Goal: Information Seeking & Learning: Learn about a topic

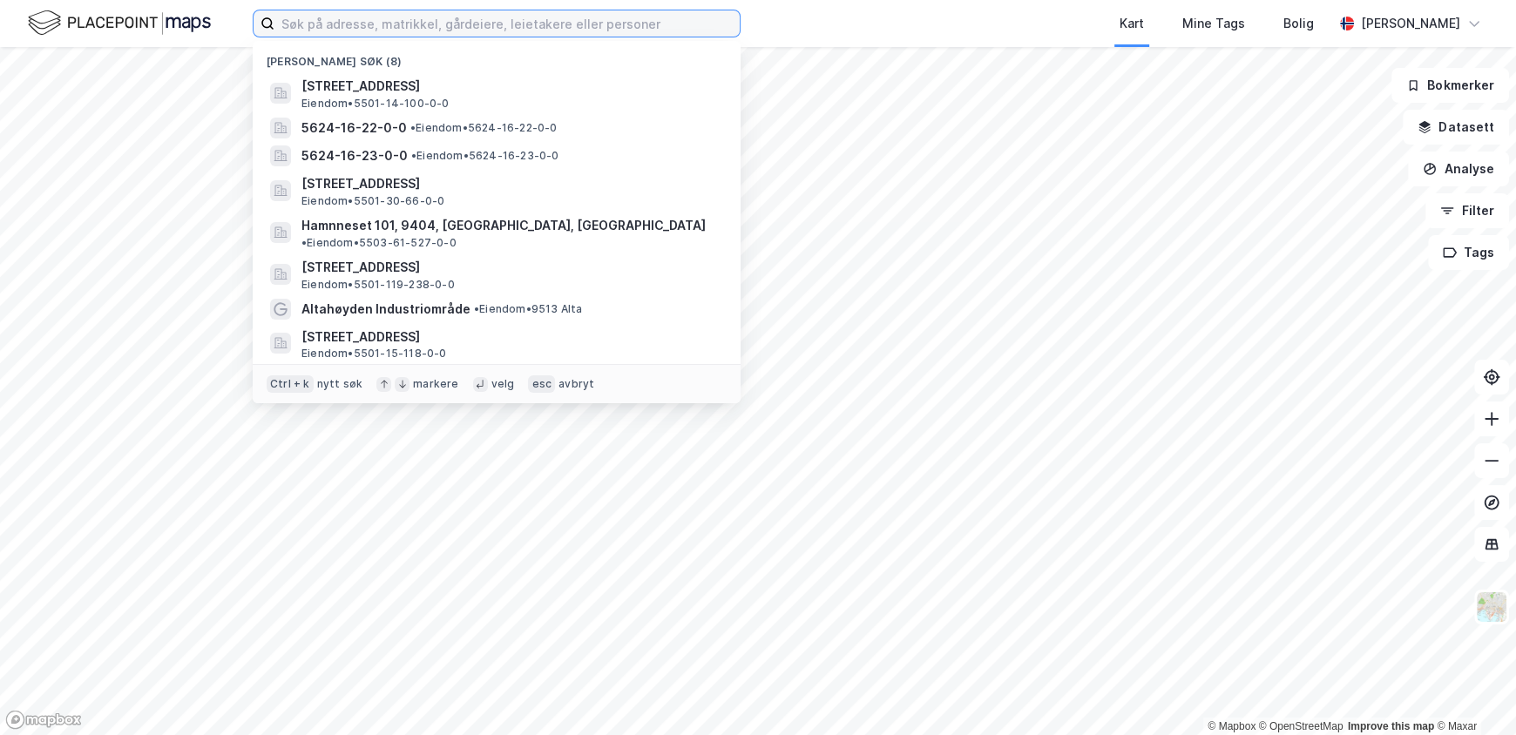
click at [455, 23] on input at bounding box center [506, 23] width 465 height 26
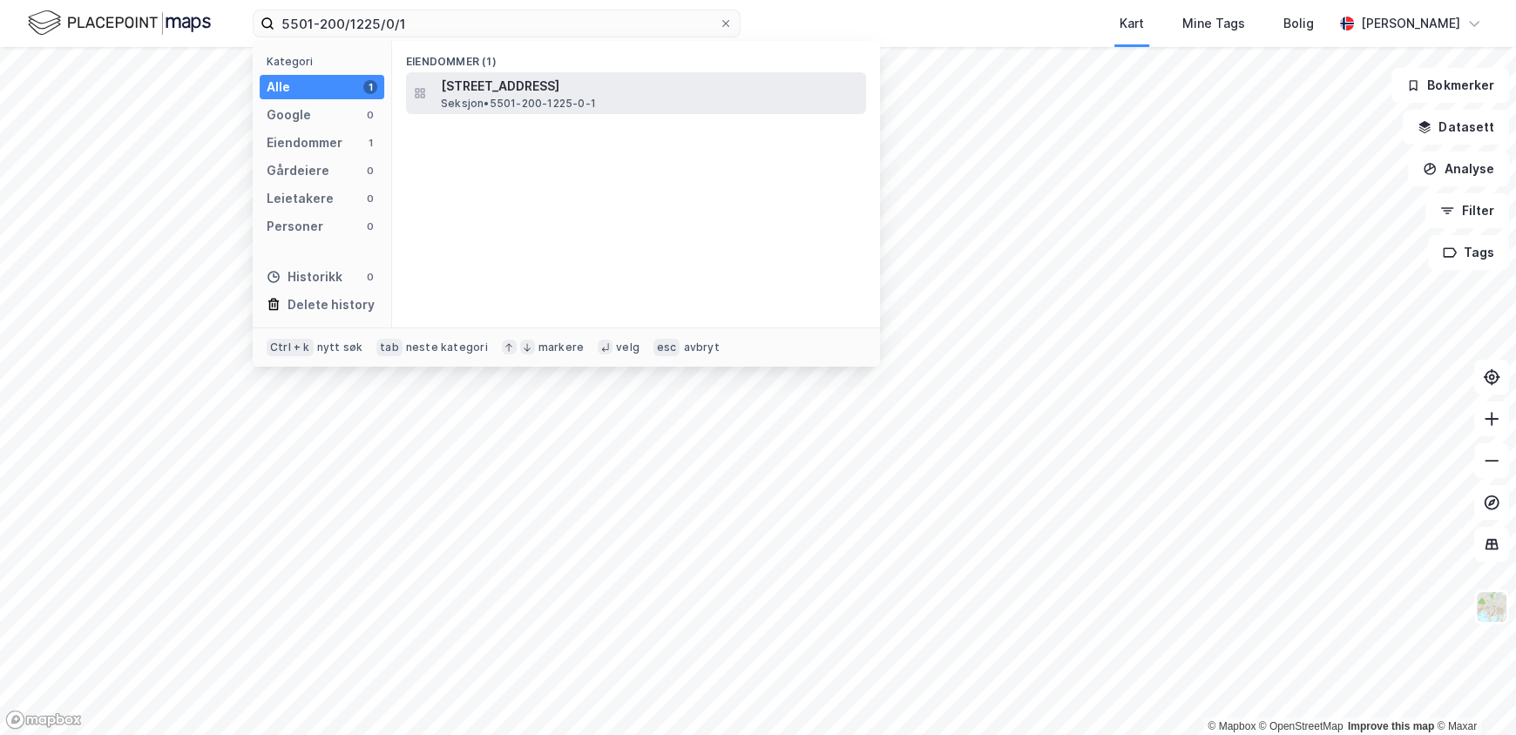
click at [486, 74] on div "[STREET_ADDRESS] • 5501-200-1225-0-1" at bounding box center [636, 93] width 460 height 42
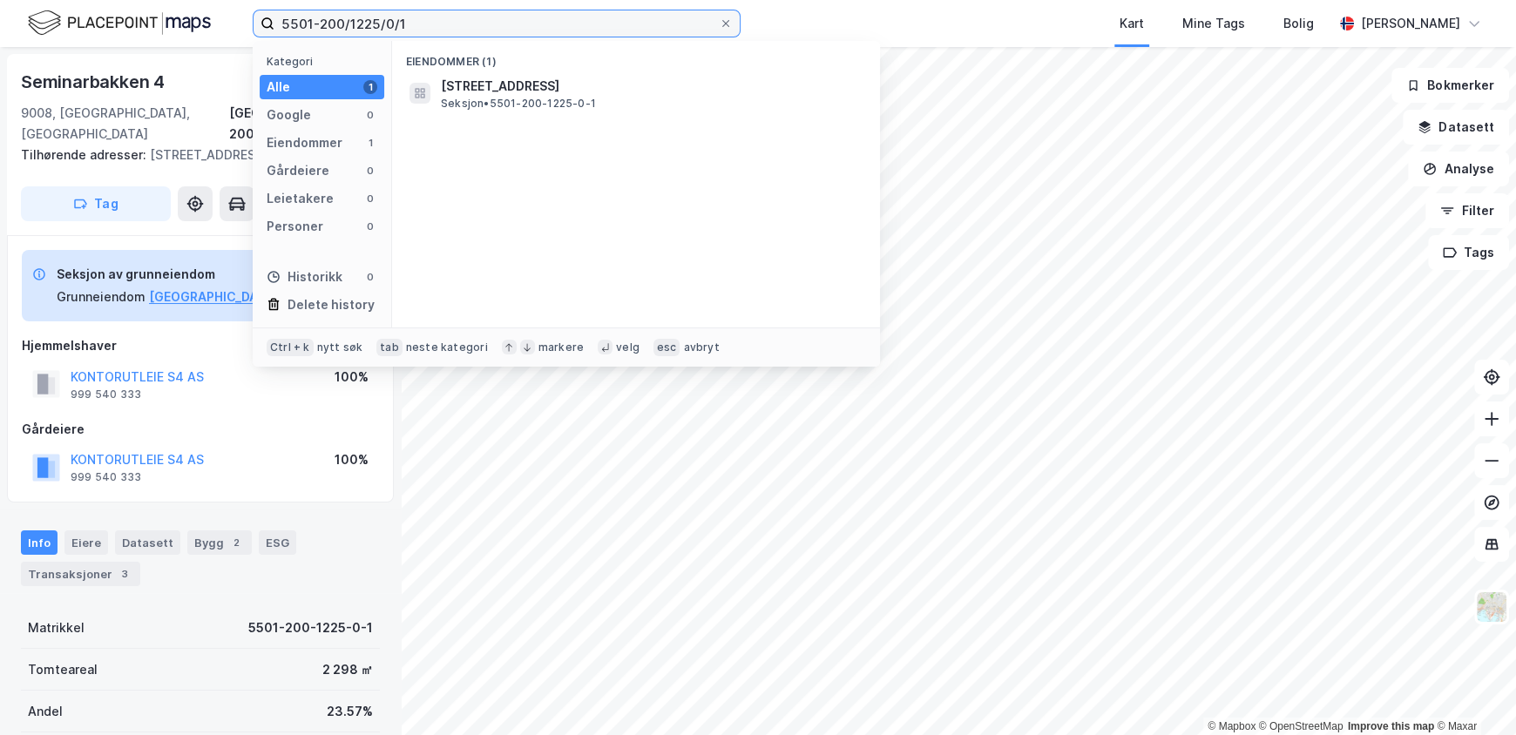
click at [443, 24] on input "5501-200/1225/0/1" at bounding box center [496, 23] width 444 height 26
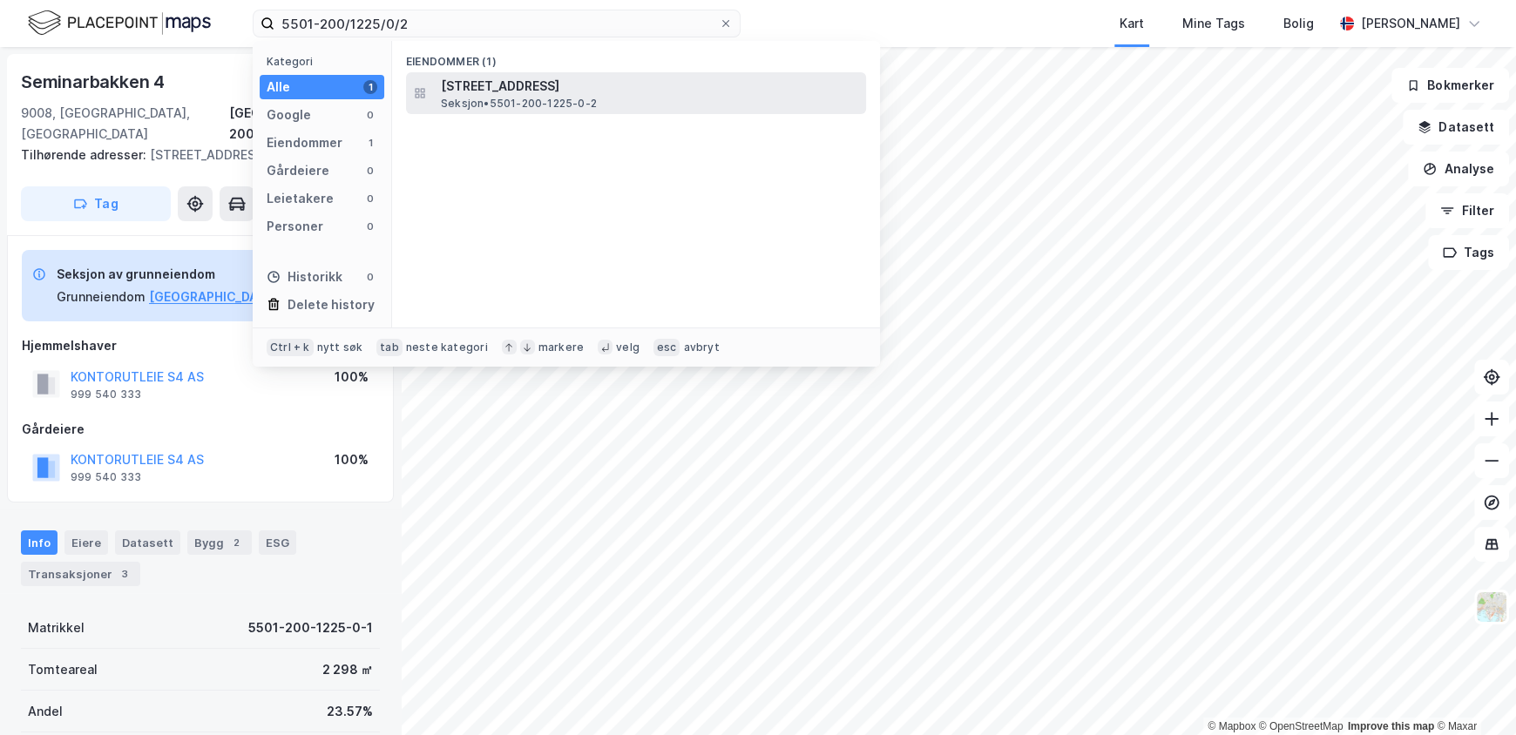
click at [673, 93] on span "[STREET_ADDRESS]" at bounding box center [650, 86] width 418 height 21
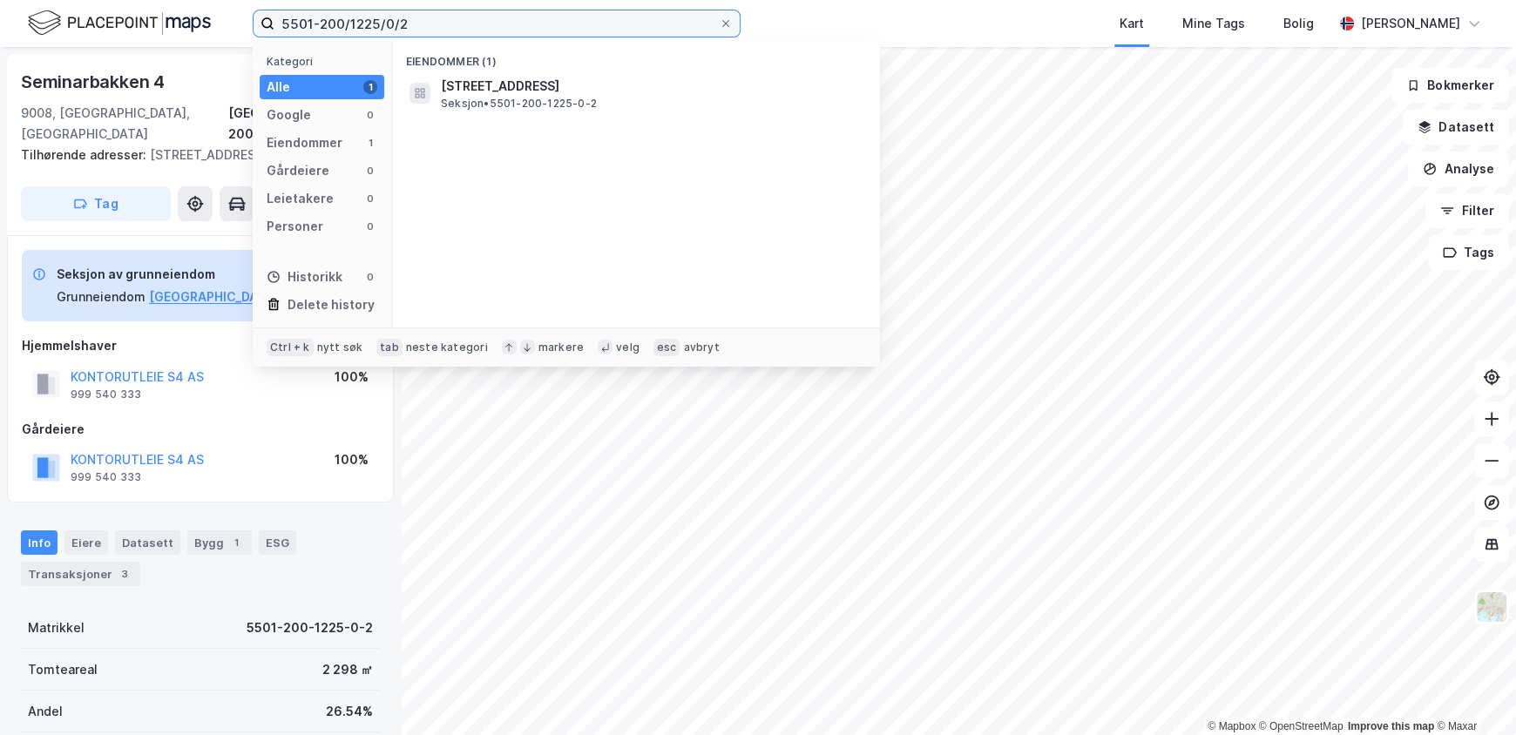
click at [450, 25] on input "5501-200/1225/0/2" at bounding box center [496, 23] width 444 height 26
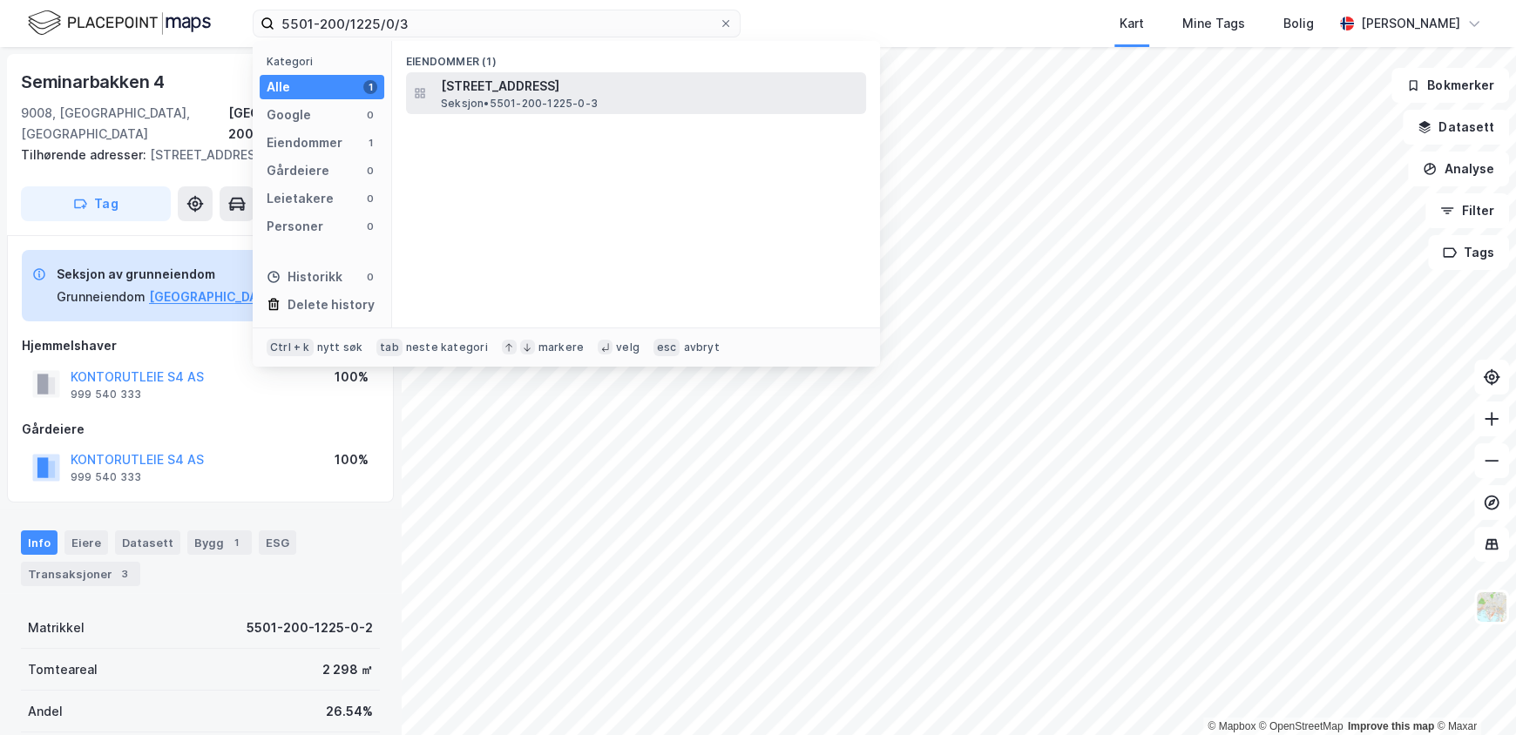
click at [482, 80] on span "[STREET_ADDRESS]" at bounding box center [650, 86] width 418 height 21
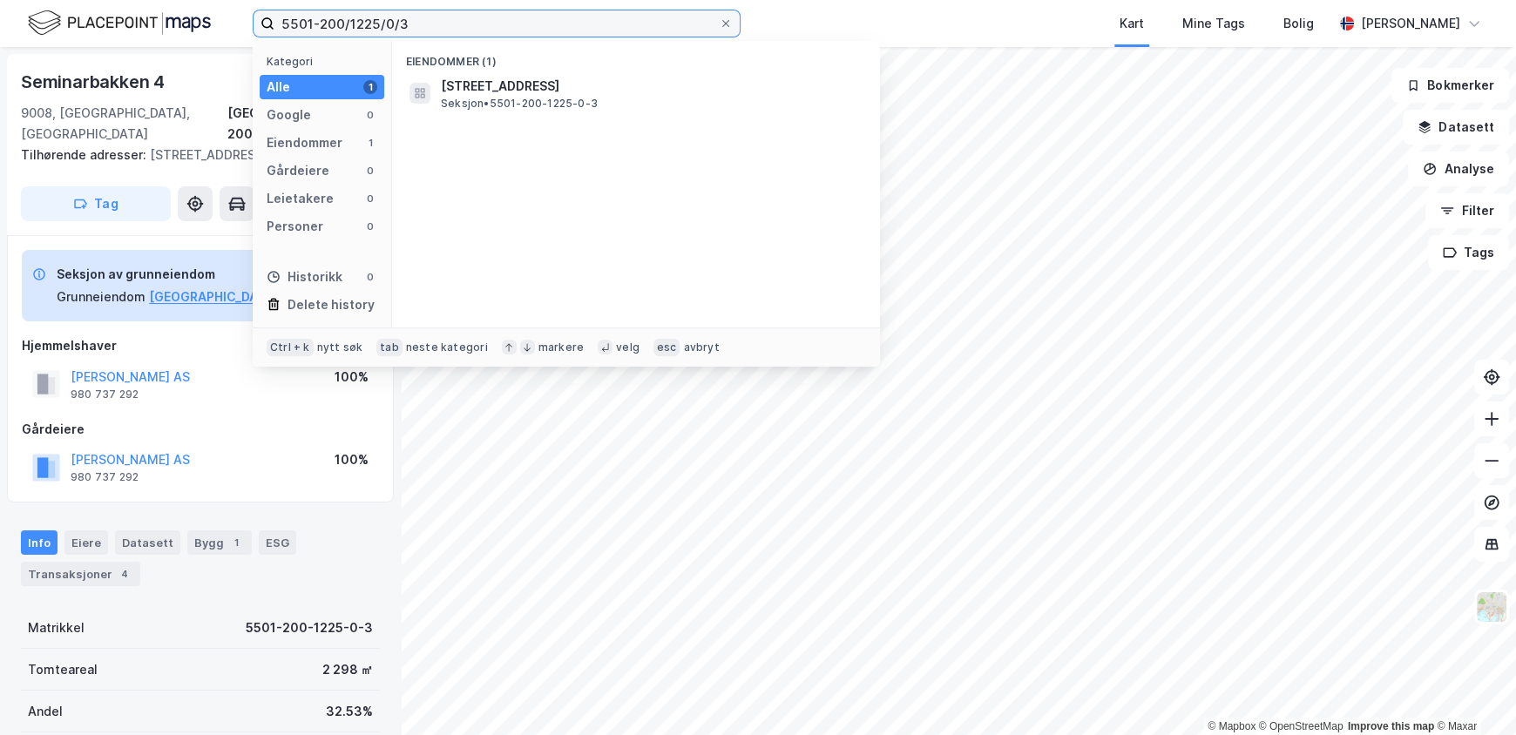
click at [491, 14] on input "5501-200/1225/0/3" at bounding box center [496, 23] width 444 height 26
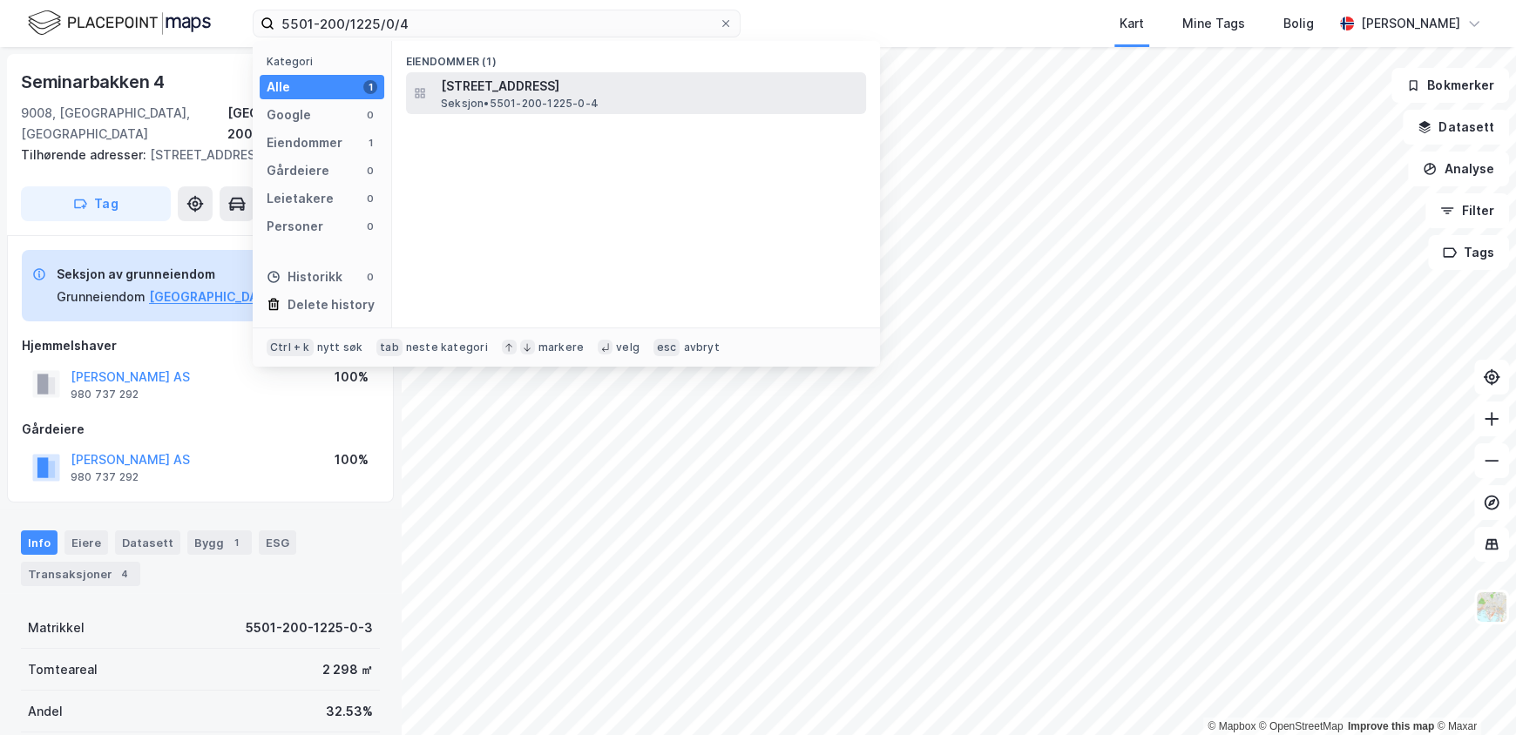
click at [506, 78] on span "[STREET_ADDRESS]" at bounding box center [650, 86] width 418 height 21
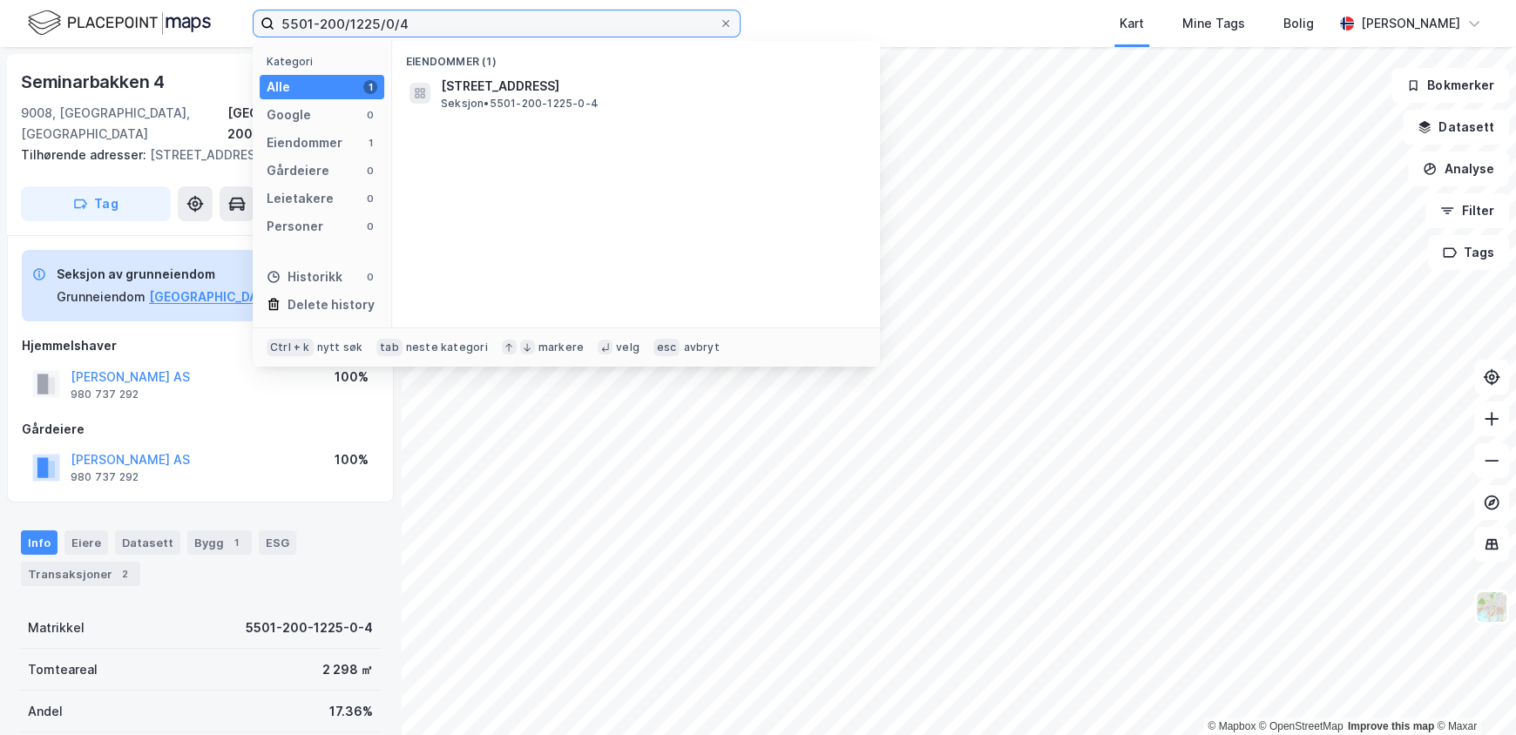
click at [435, 14] on input "5501-200/1225/0/4" at bounding box center [496, 23] width 444 height 26
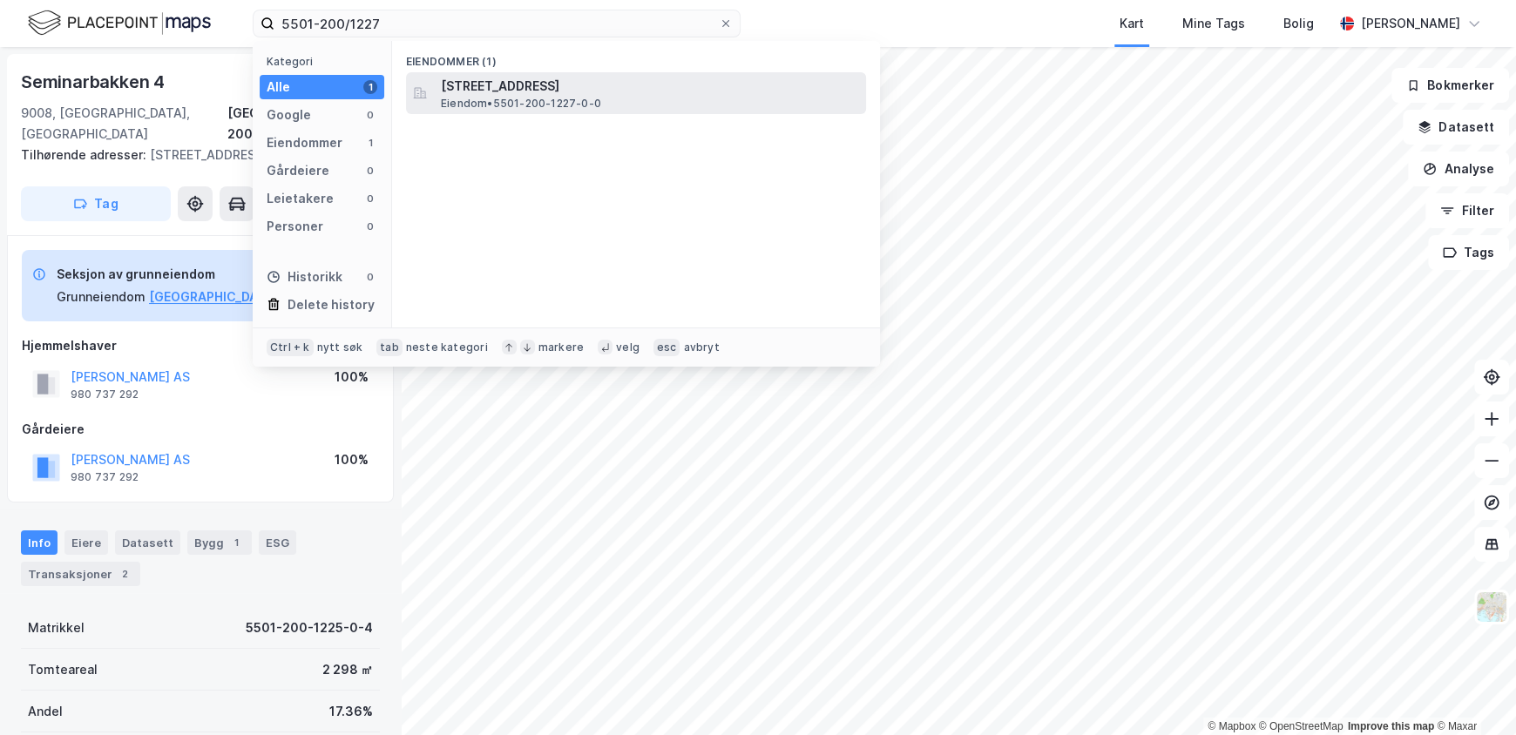
click at [470, 91] on span "[STREET_ADDRESS]" at bounding box center [650, 86] width 418 height 21
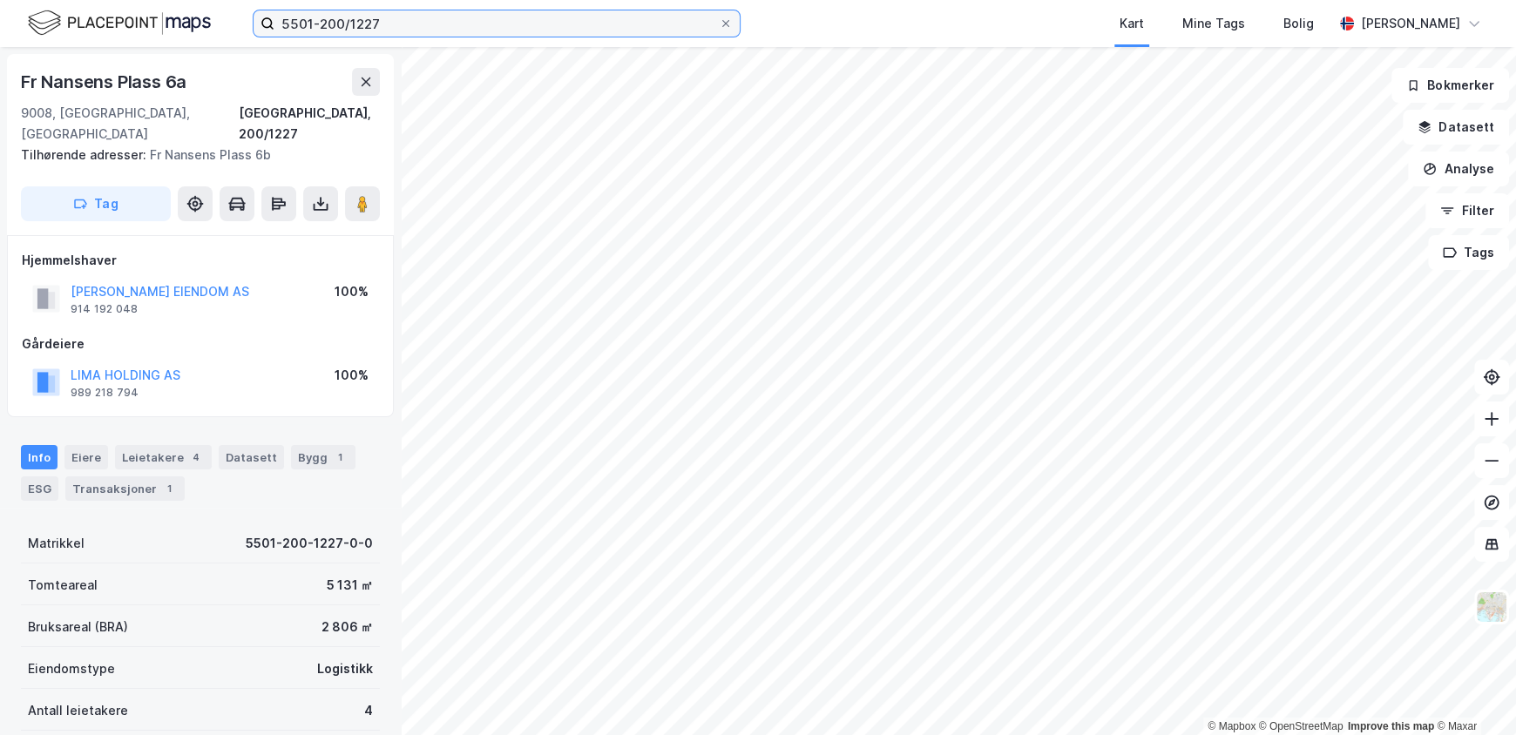
click at [402, 34] on input "5501-200/1227" at bounding box center [496, 23] width 444 height 26
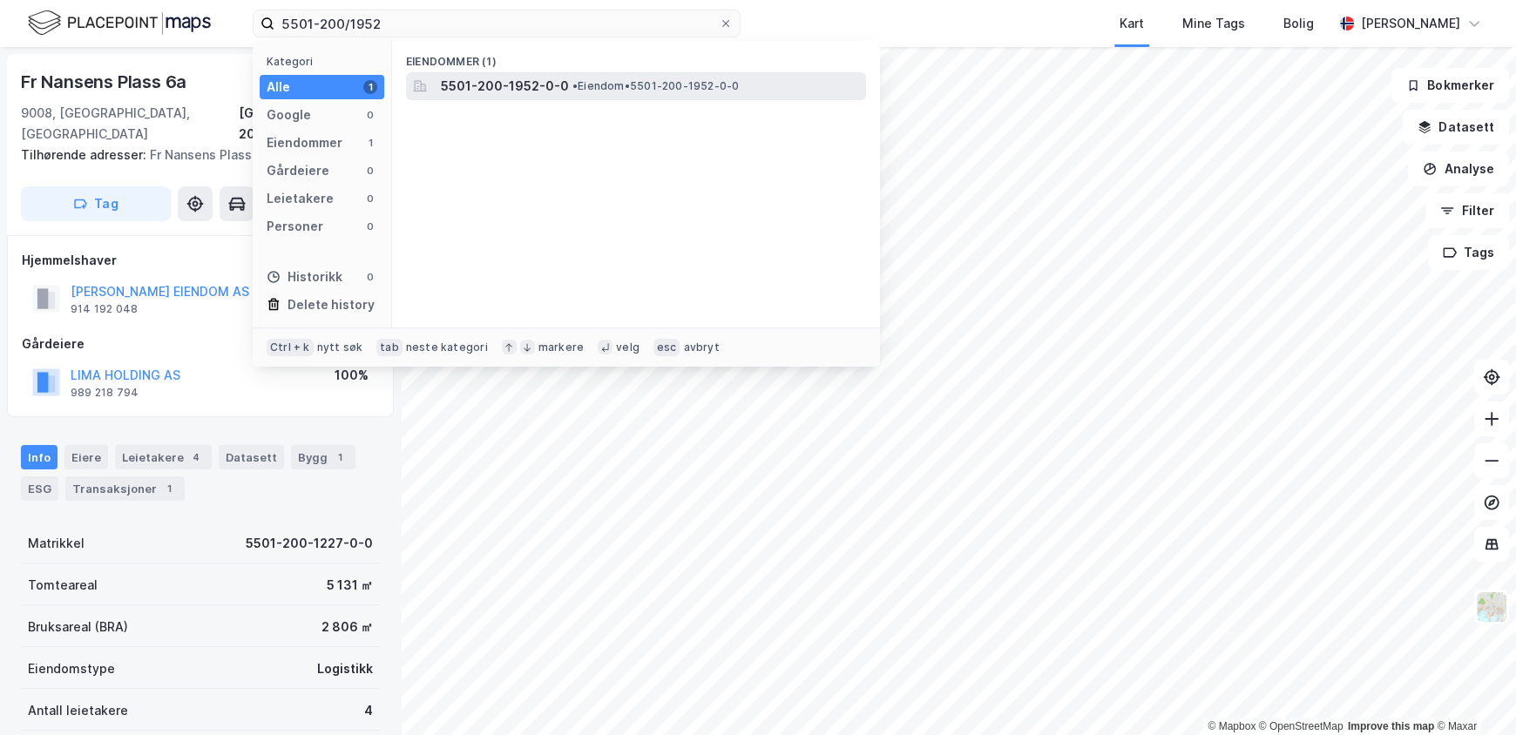
click at [572, 83] on span "•" at bounding box center [574, 85] width 5 height 13
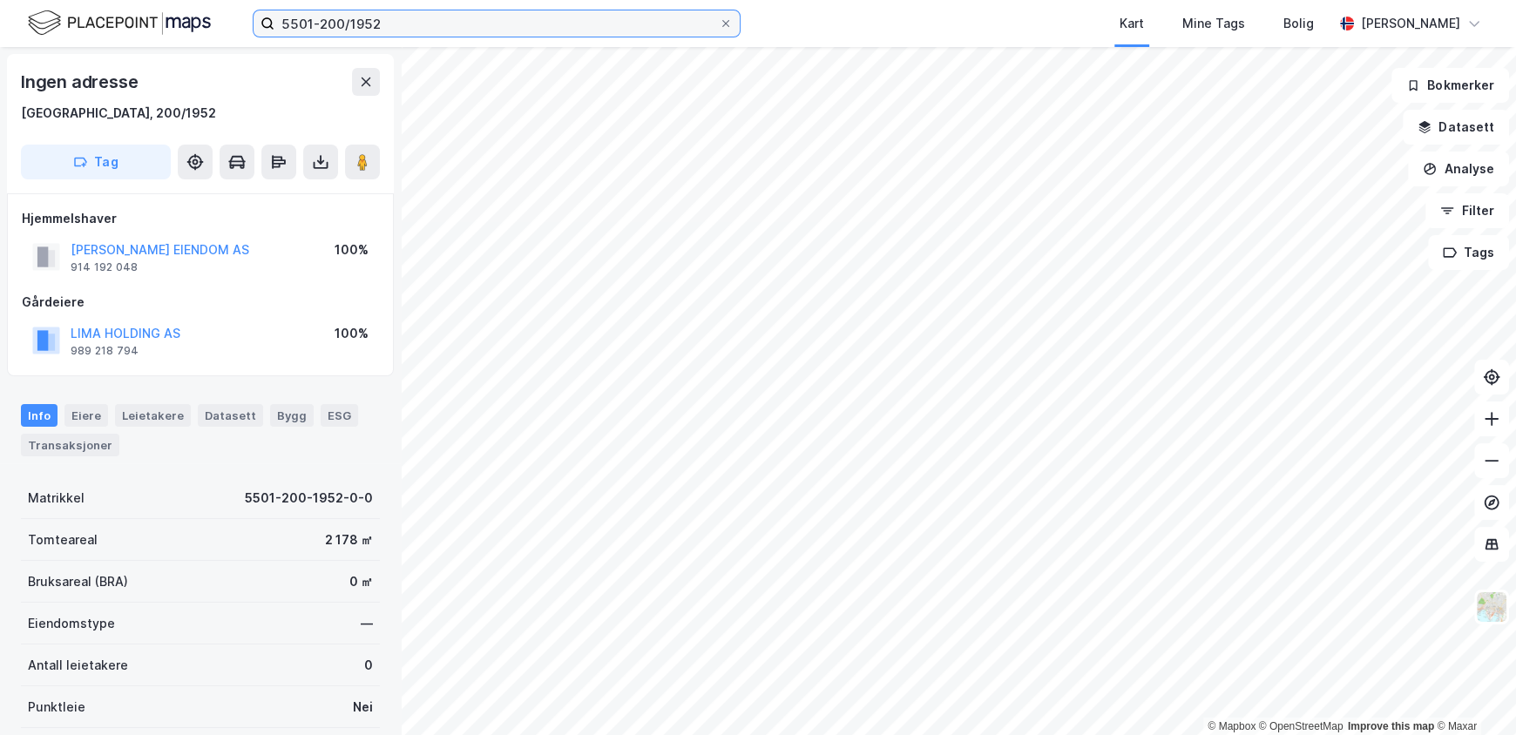
click at [457, 16] on input "5501-200/1952" at bounding box center [496, 23] width 444 height 26
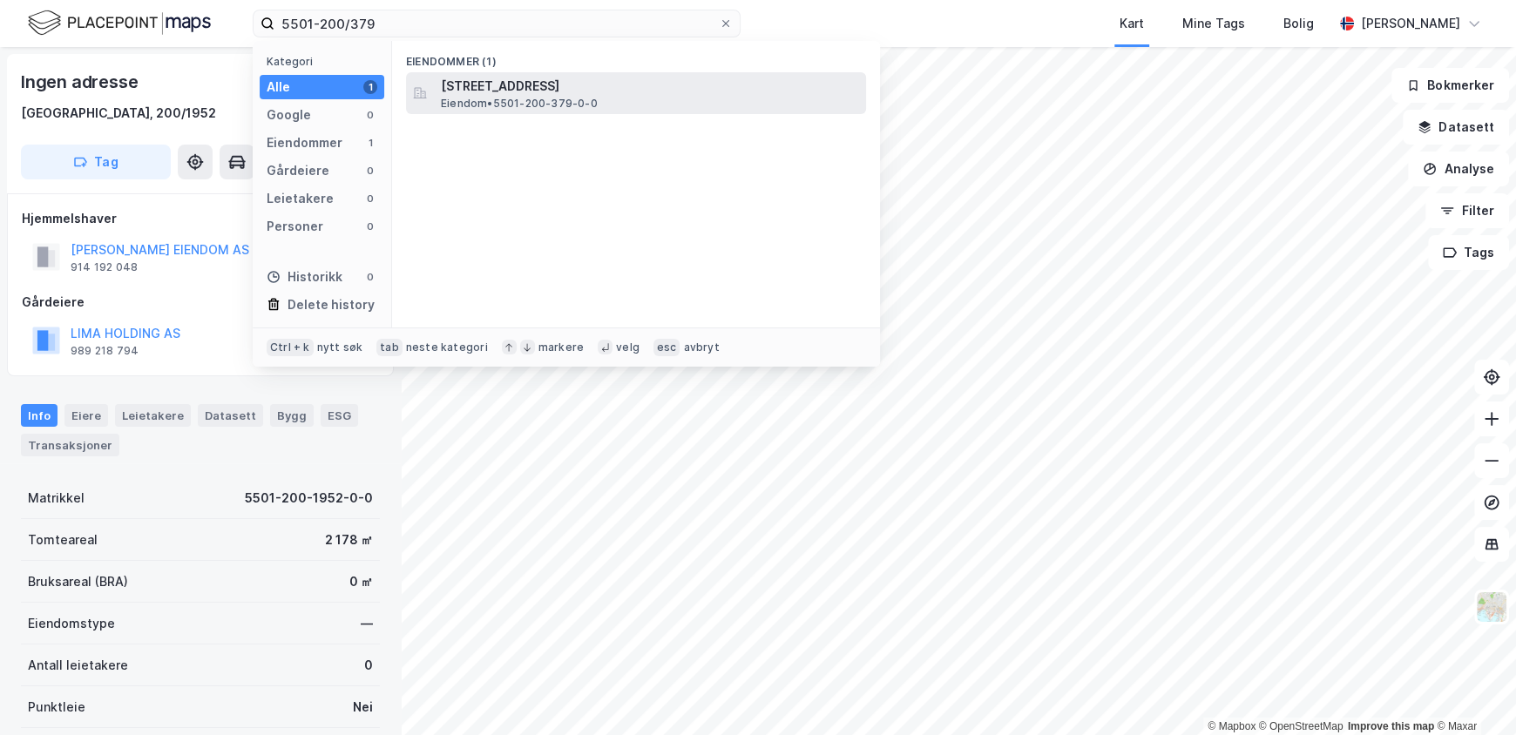
click at [561, 78] on span "[STREET_ADDRESS]" at bounding box center [650, 86] width 418 height 21
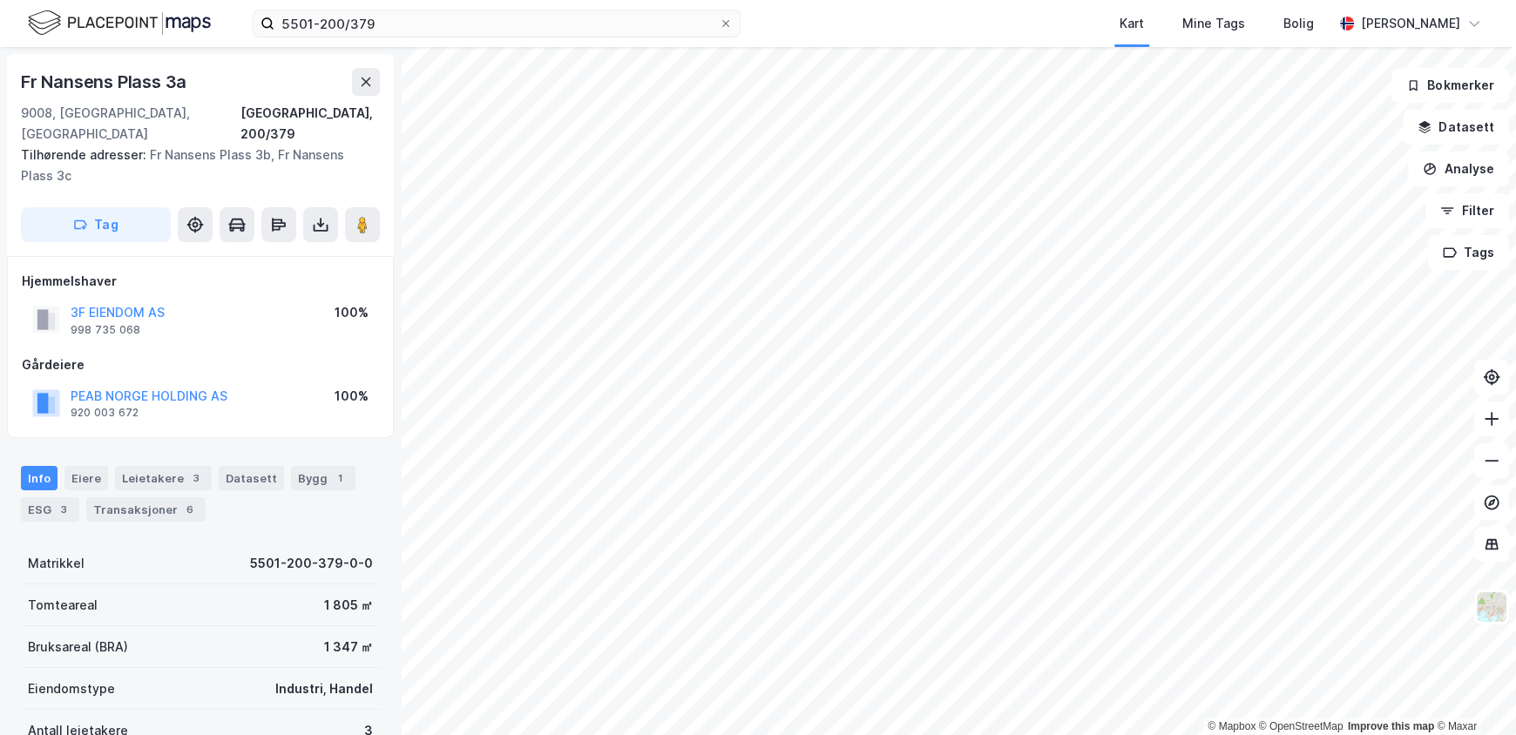
click at [51, 355] on div "Gårdeiere" at bounding box center [200, 365] width 357 height 21
click at [37, 389] on rect at bounding box center [45, 402] width 27 height 27
click at [172, 466] on div "Leietakere 3" at bounding box center [163, 478] width 97 height 24
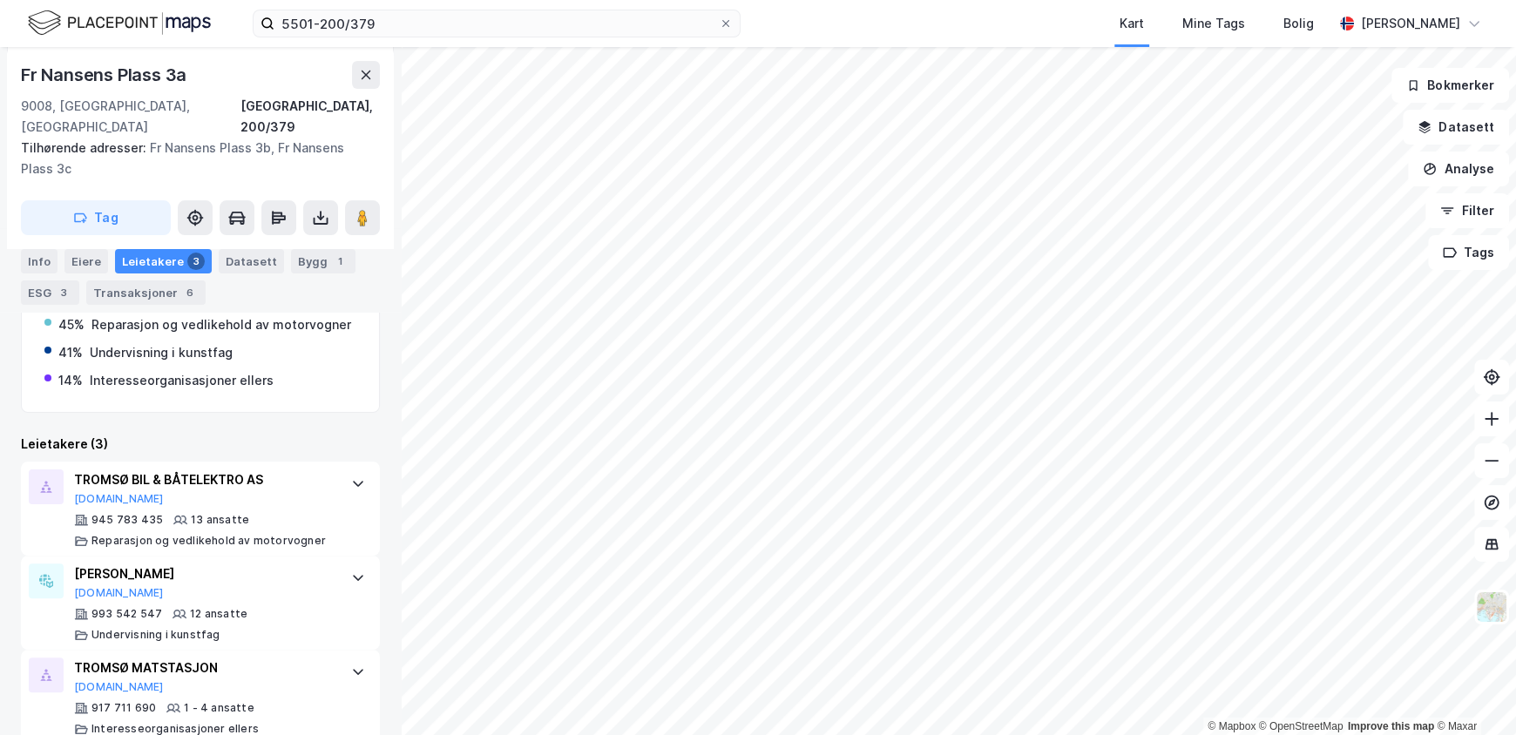
scroll to position [383, 0]
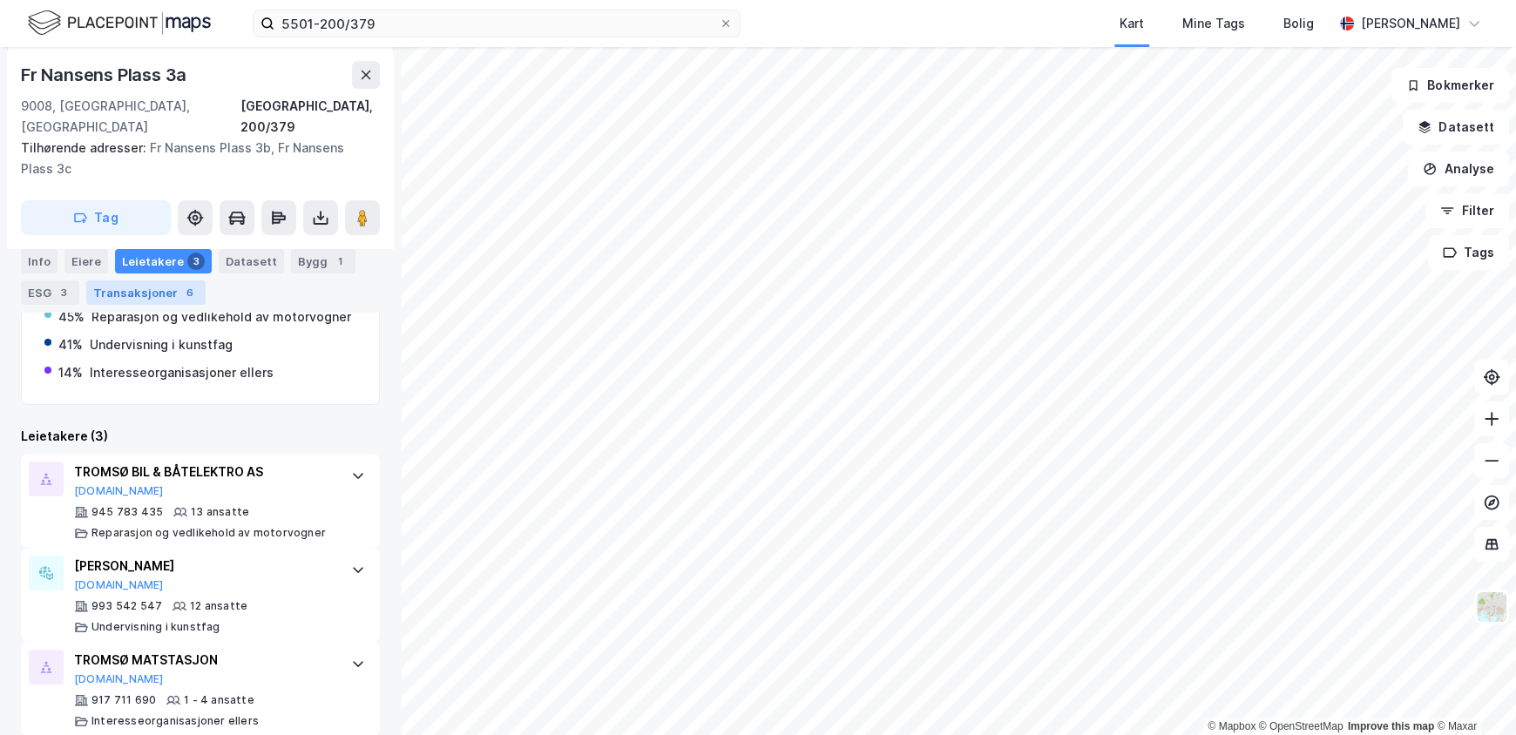
click at [167, 303] on div "Transaksjoner 6" at bounding box center [145, 293] width 119 height 24
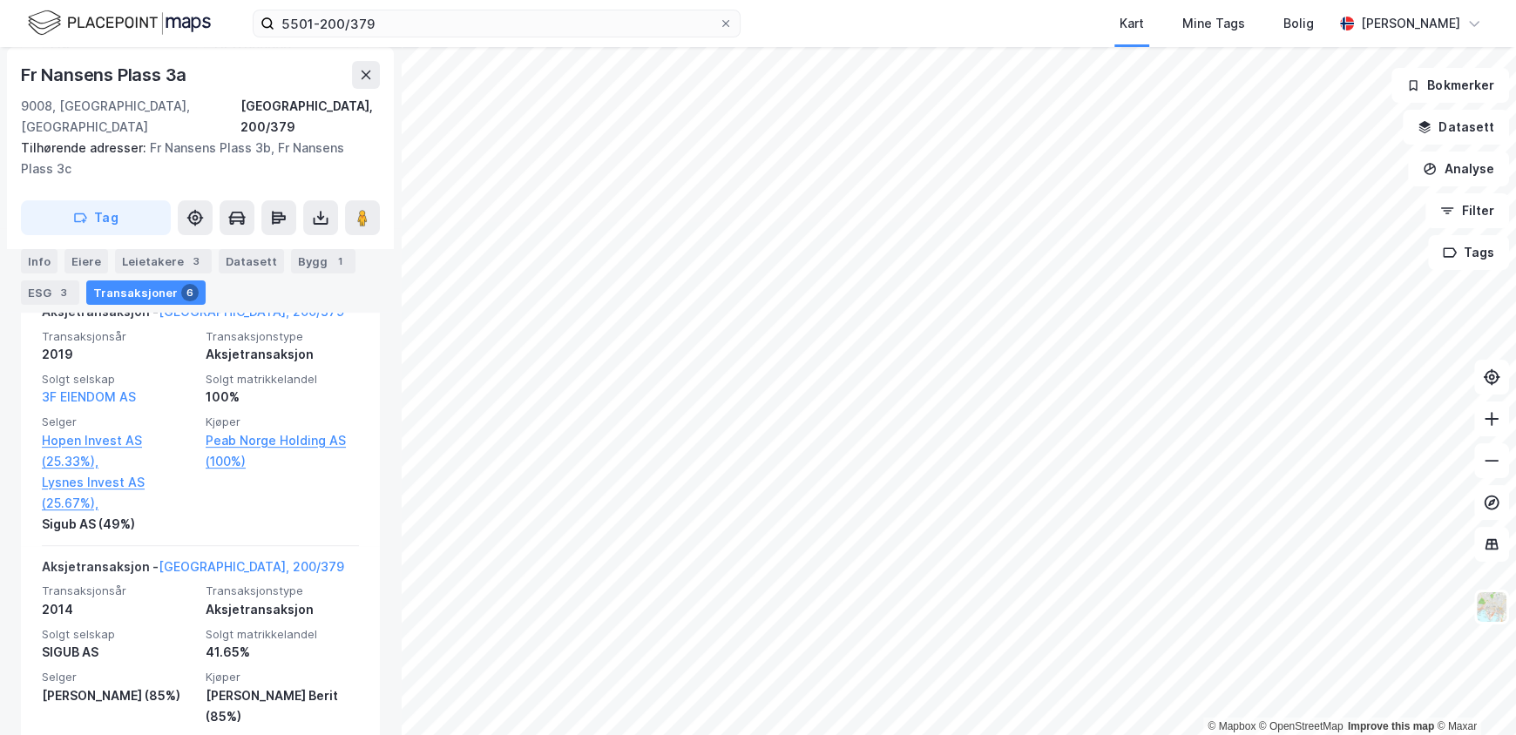
scroll to position [644, 0]
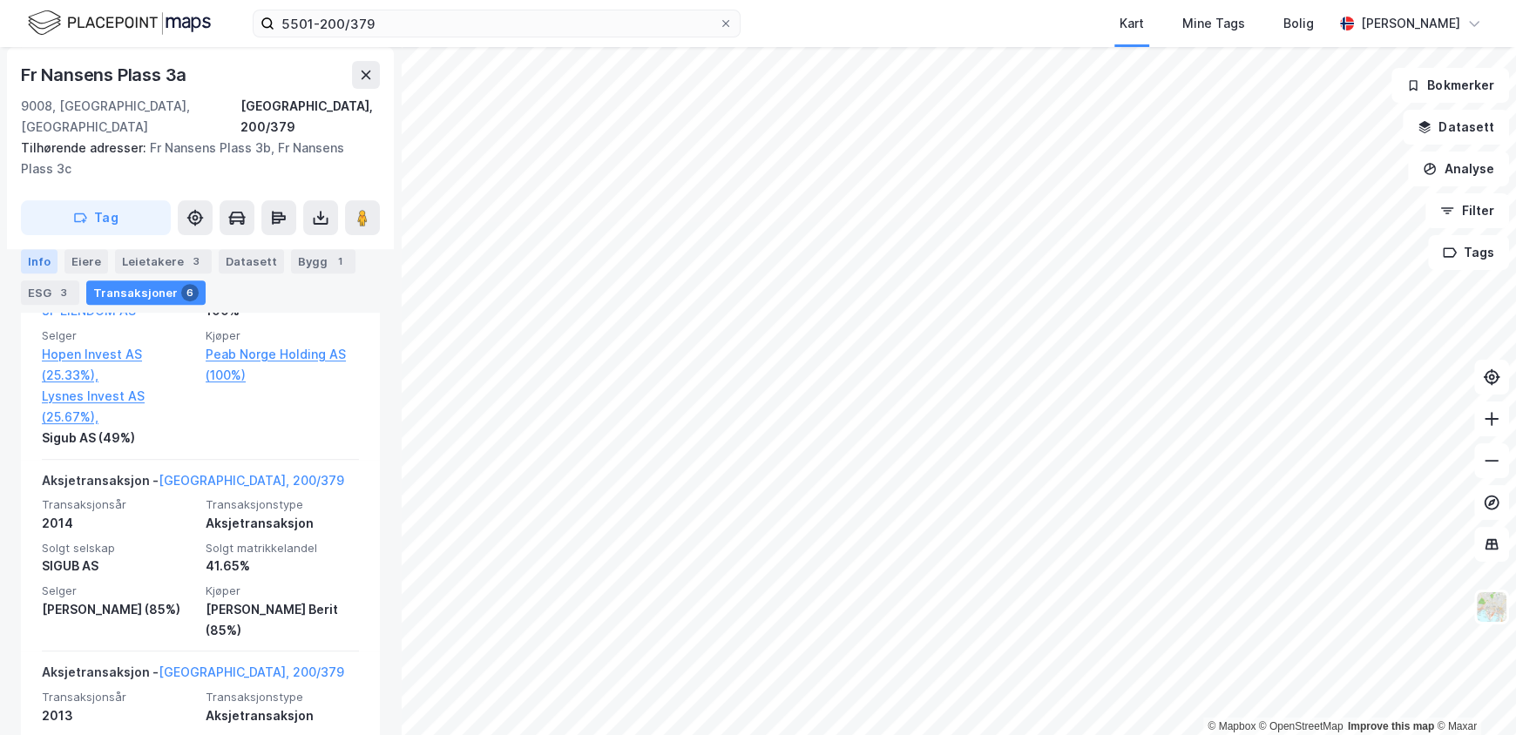
click at [30, 260] on div "Info" at bounding box center [39, 261] width 37 height 24
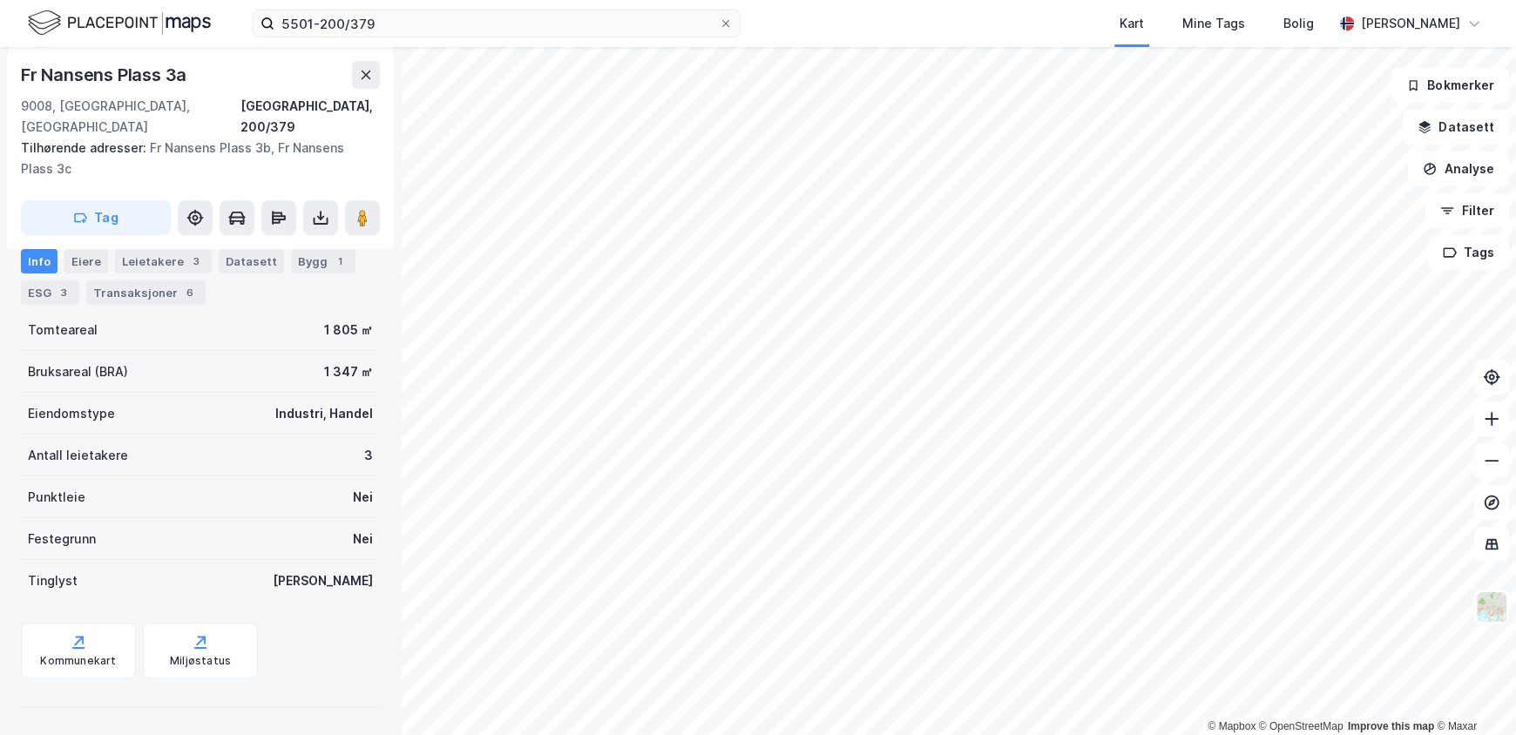
scroll to position [254, 0]
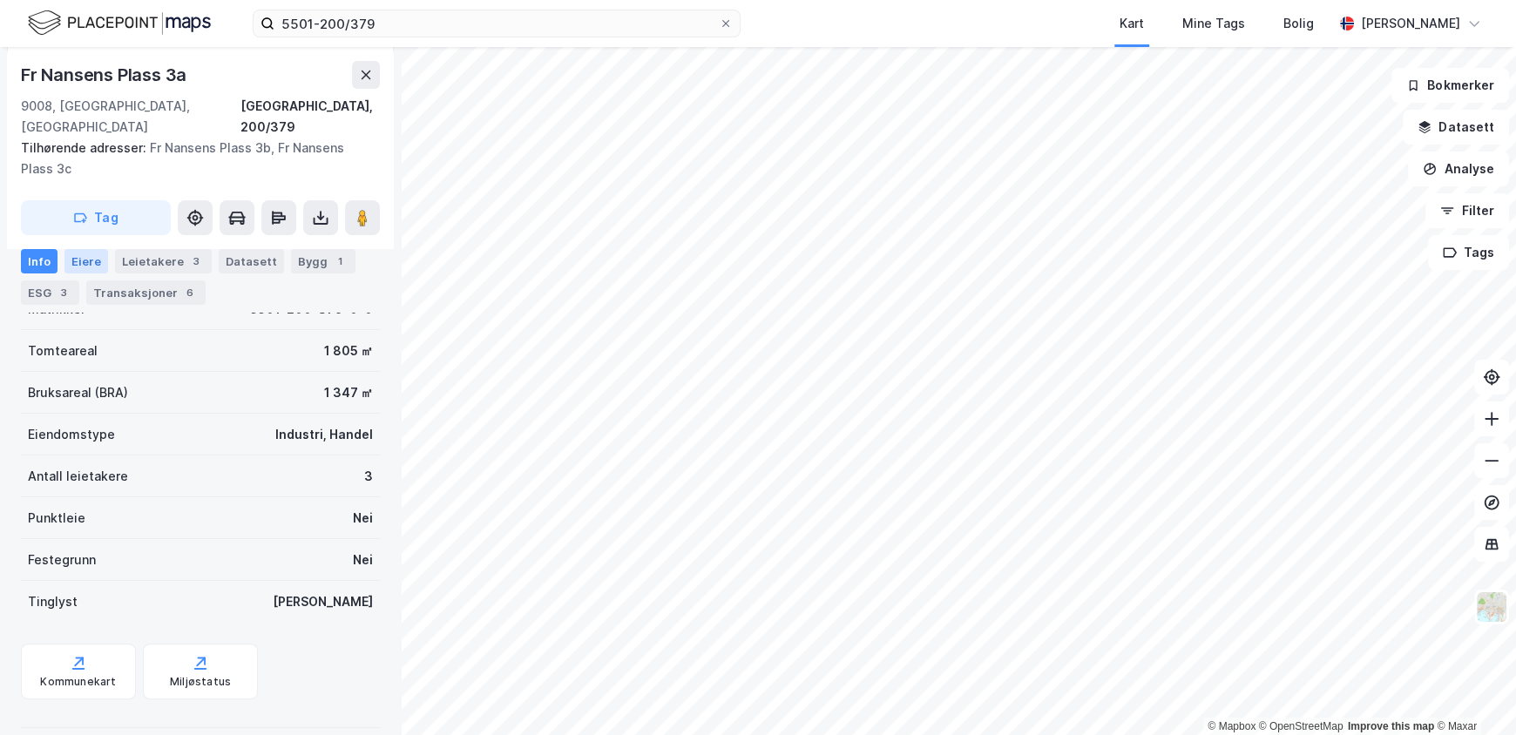
click at [83, 255] on div "Eiere" at bounding box center [86, 261] width 44 height 24
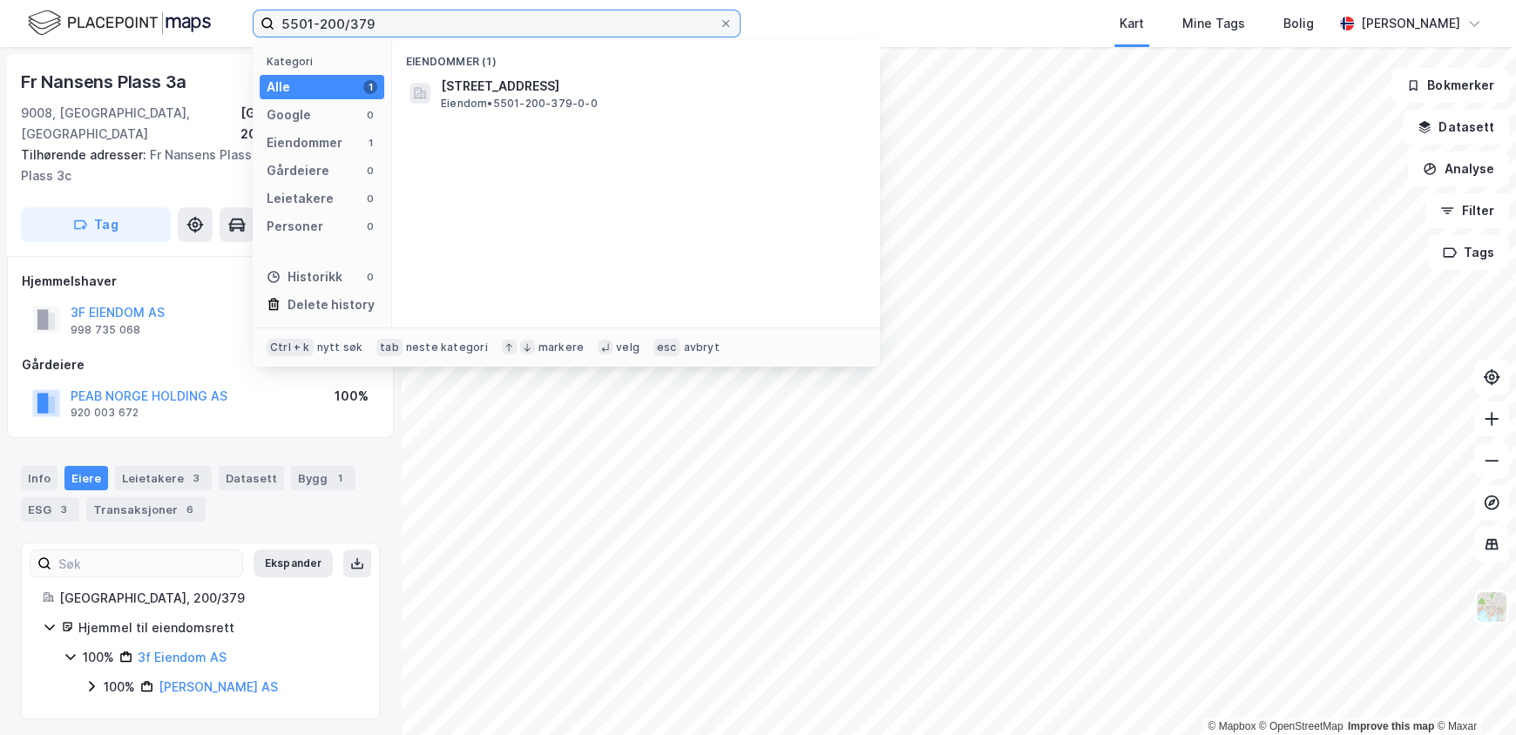
click at [409, 30] on input "5501-200/379" at bounding box center [496, 23] width 444 height 26
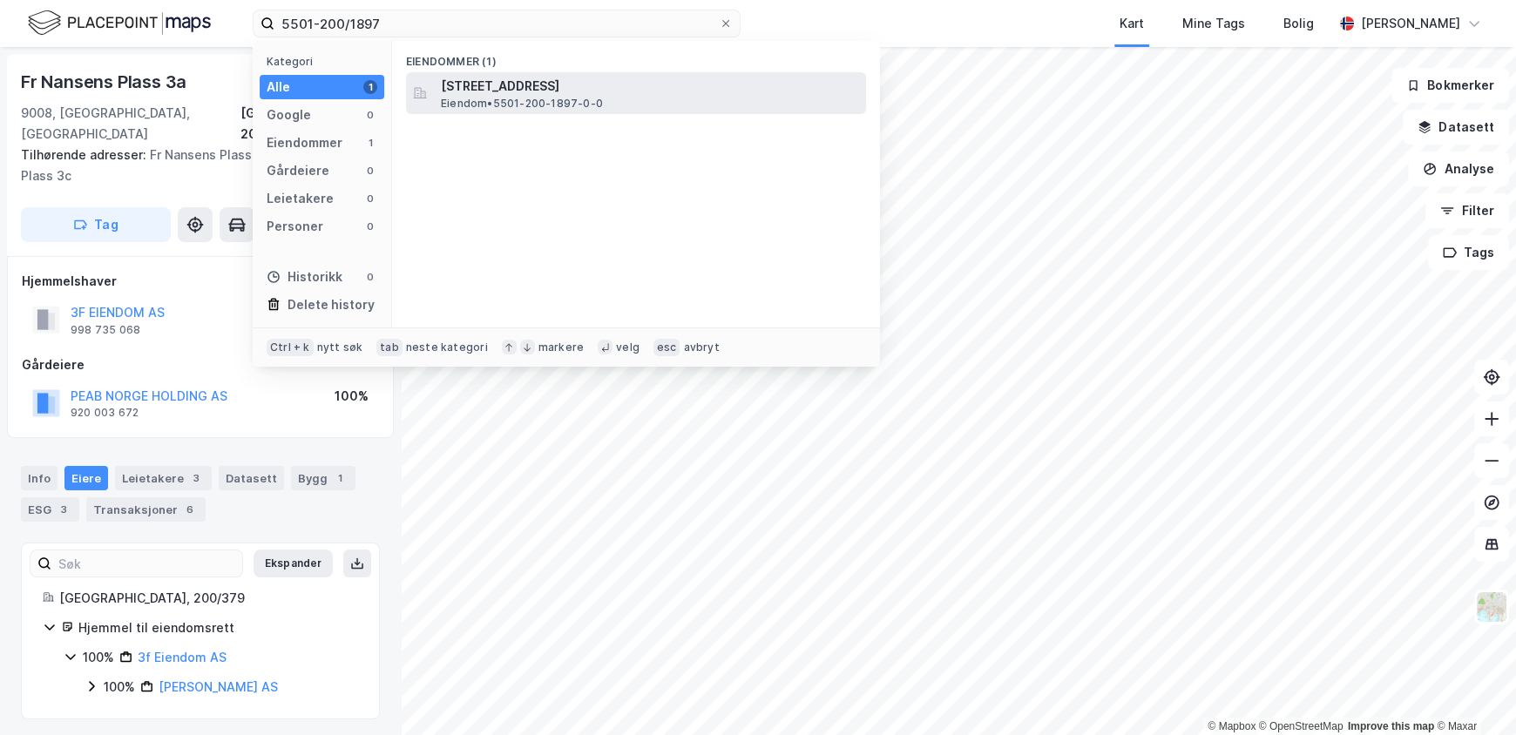
click at [655, 107] on div "[STREET_ADDRESS] Eiendom • 5501-200-1897-0-0" at bounding box center [652, 93] width 422 height 35
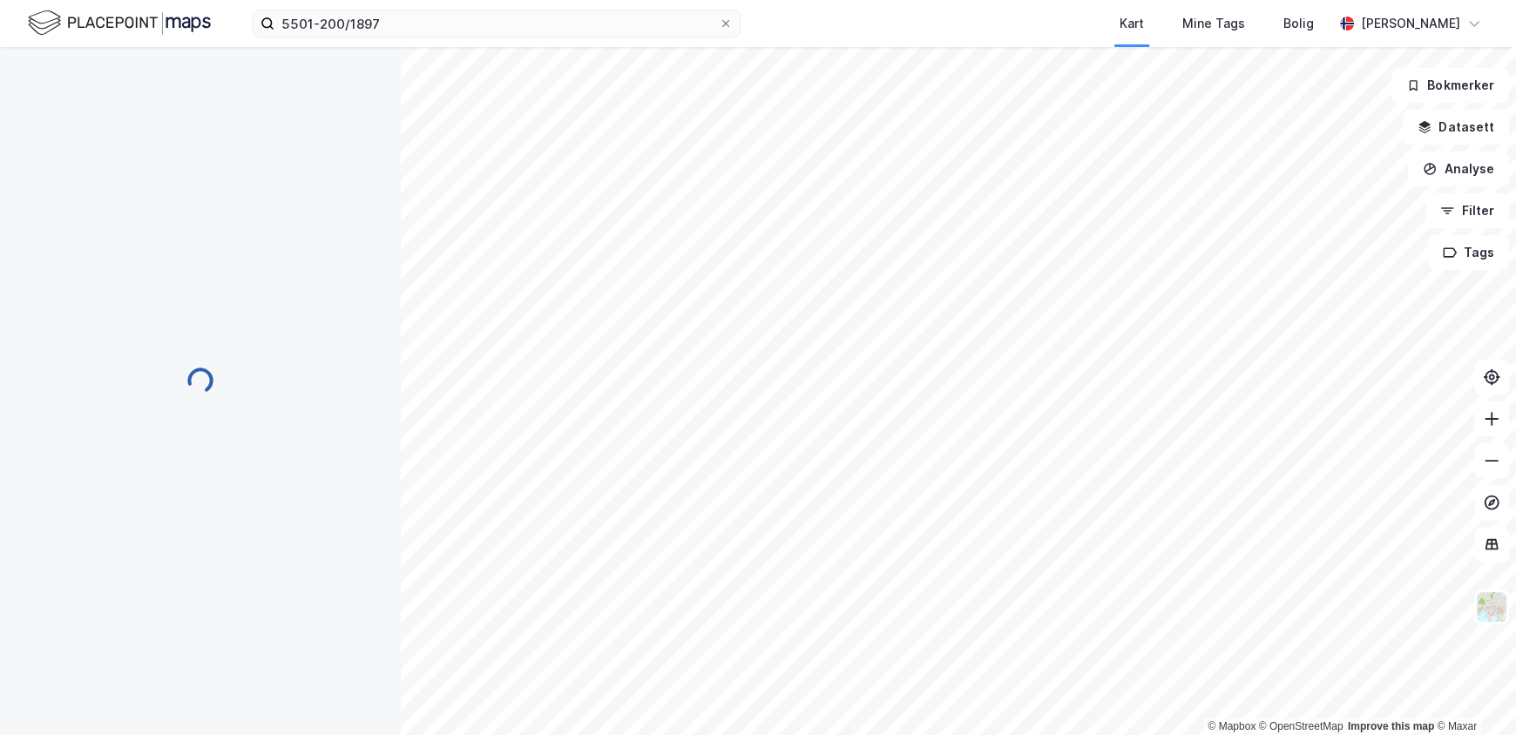
scroll to position [51, 0]
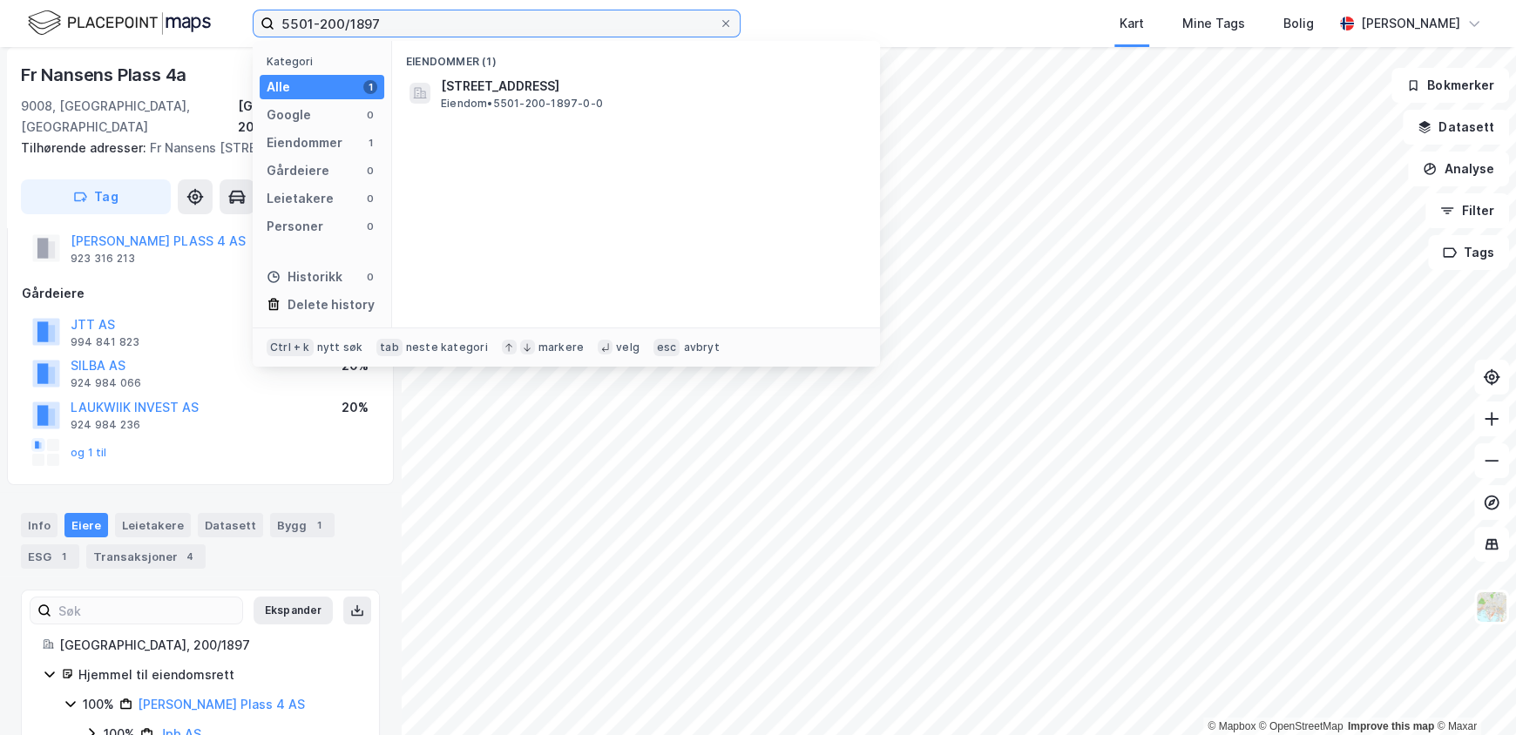
click at [401, 18] on input "5501-200/1897" at bounding box center [496, 23] width 444 height 26
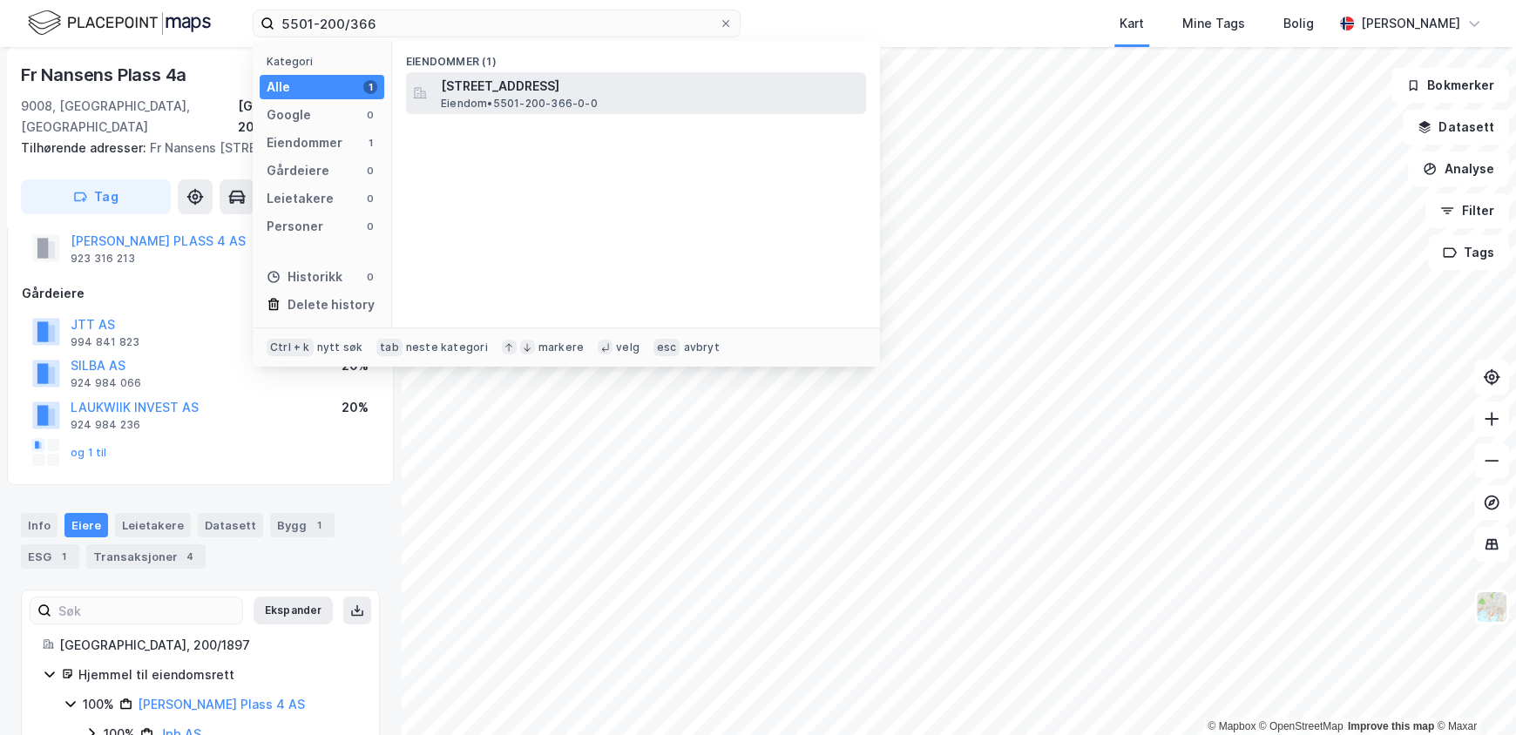
click at [642, 94] on span "[STREET_ADDRESS]" at bounding box center [650, 86] width 418 height 21
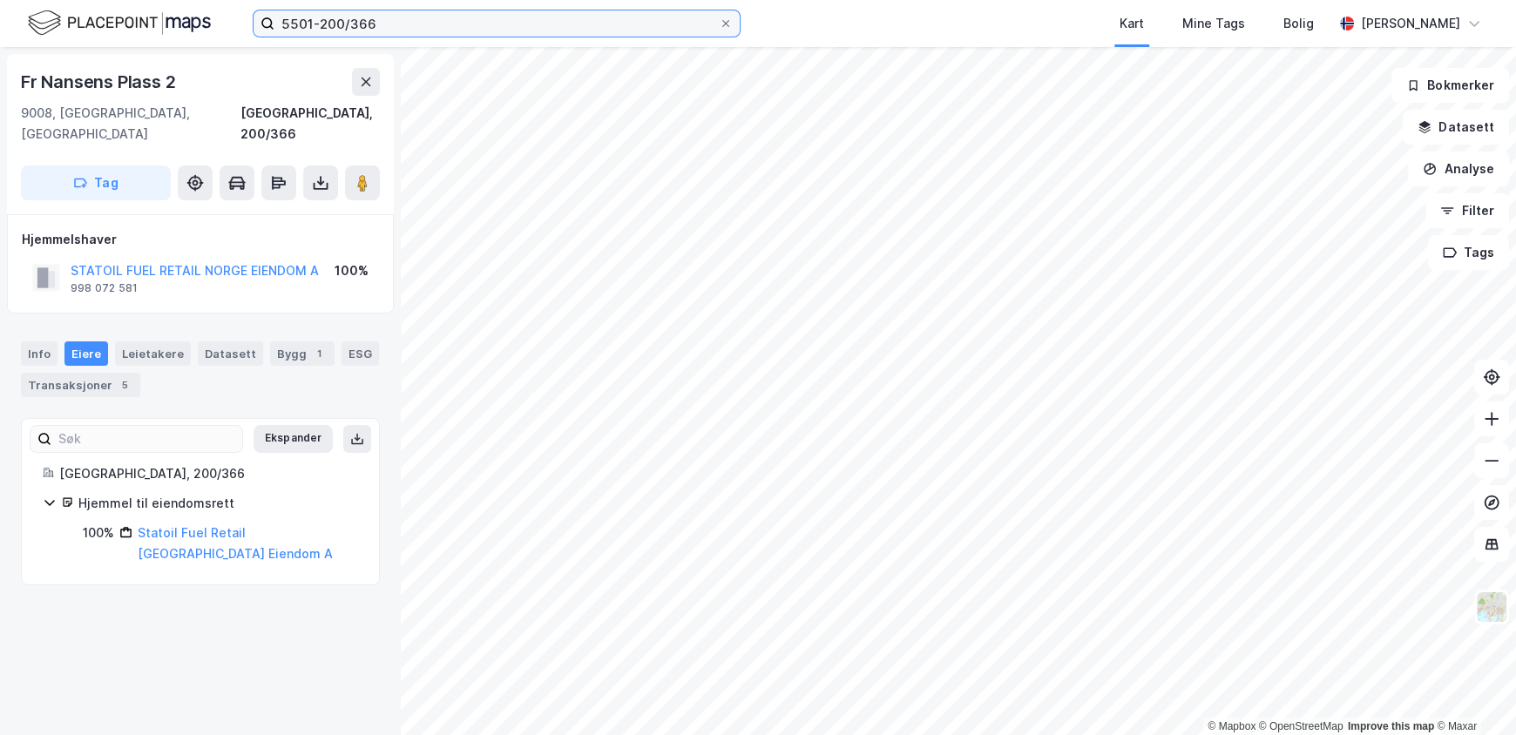
click at [386, 18] on input "5501-200/366" at bounding box center [496, 23] width 444 height 26
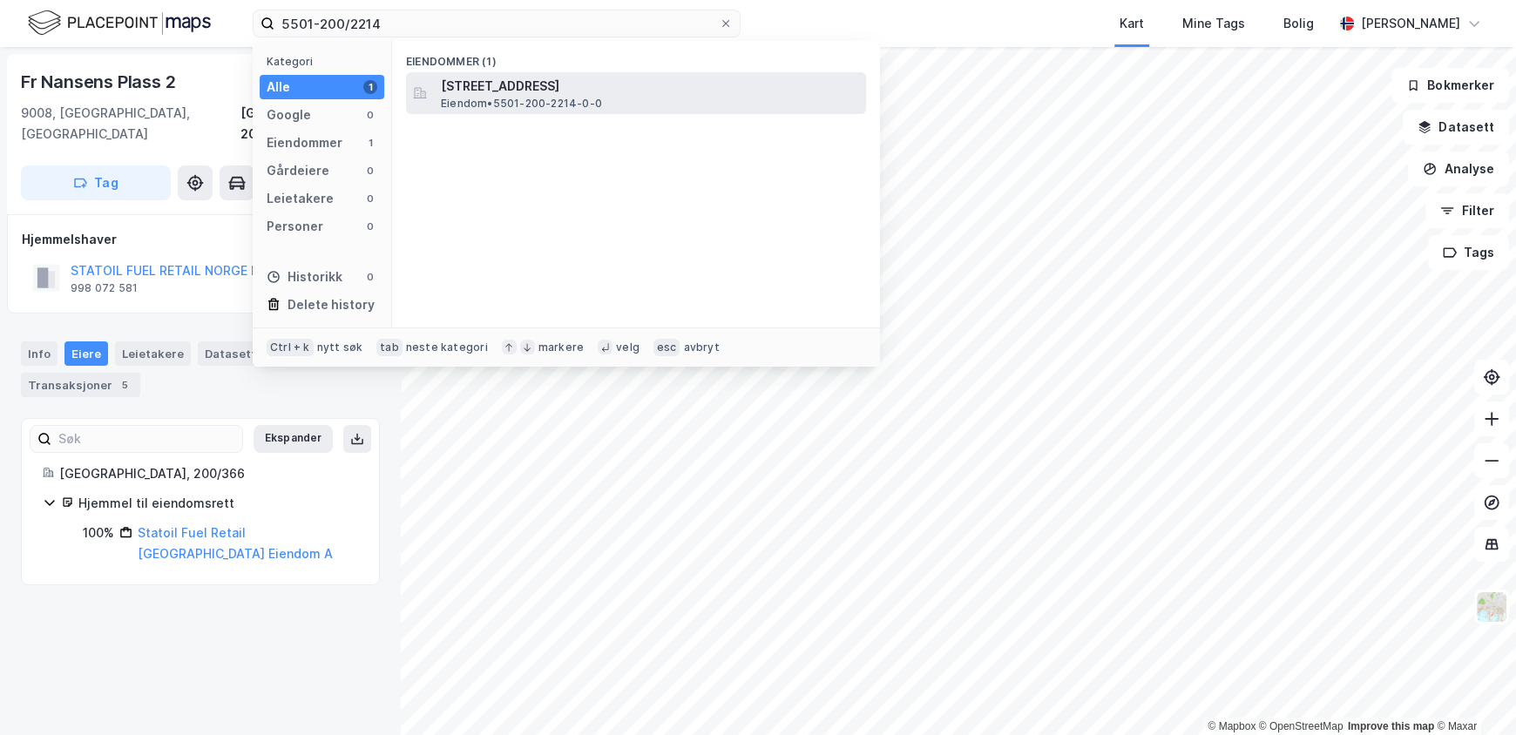
click at [601, 106] on span "Eiendom • 5501-200-2214-0-0" at bounding box center [521, 104] width 161 height 14
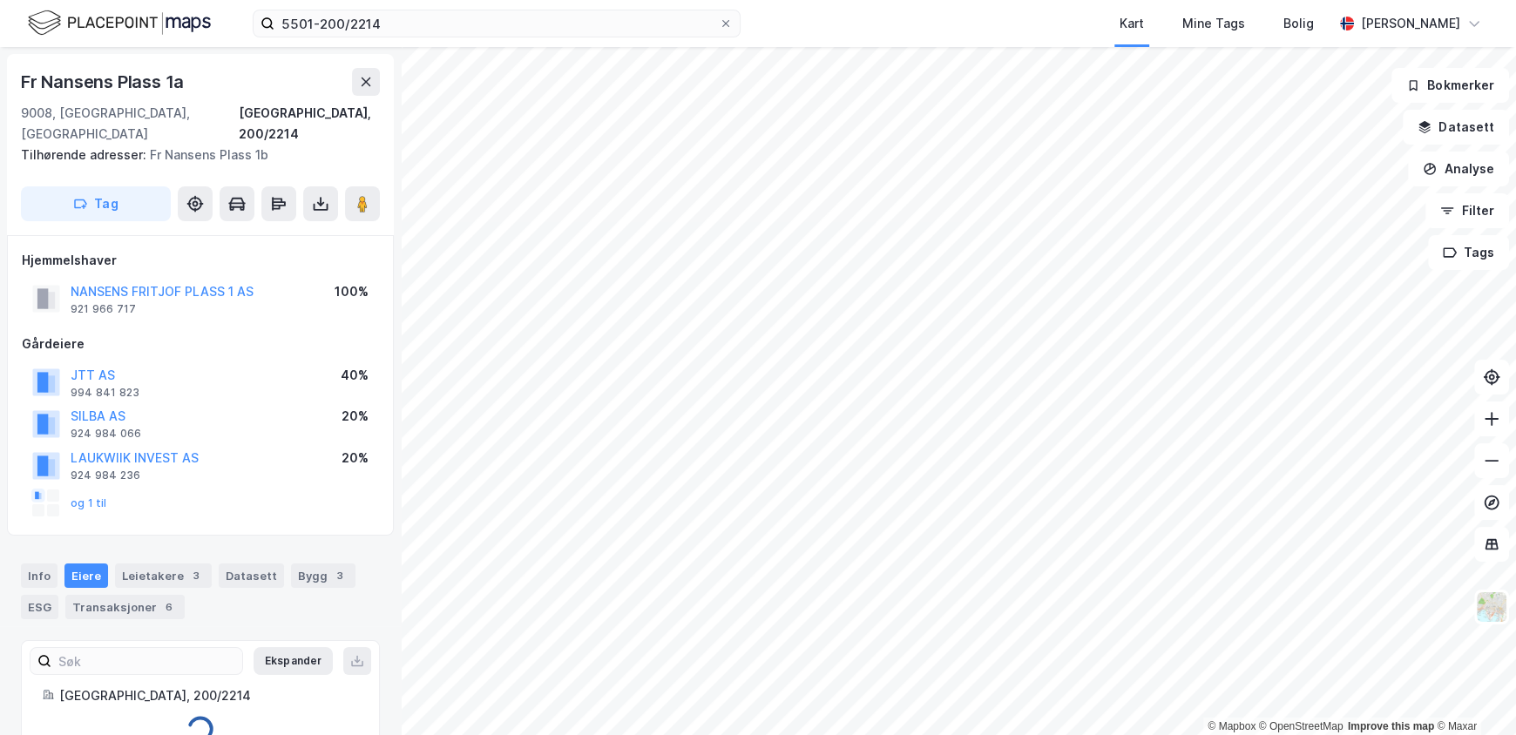
scroll to position [30, 0]
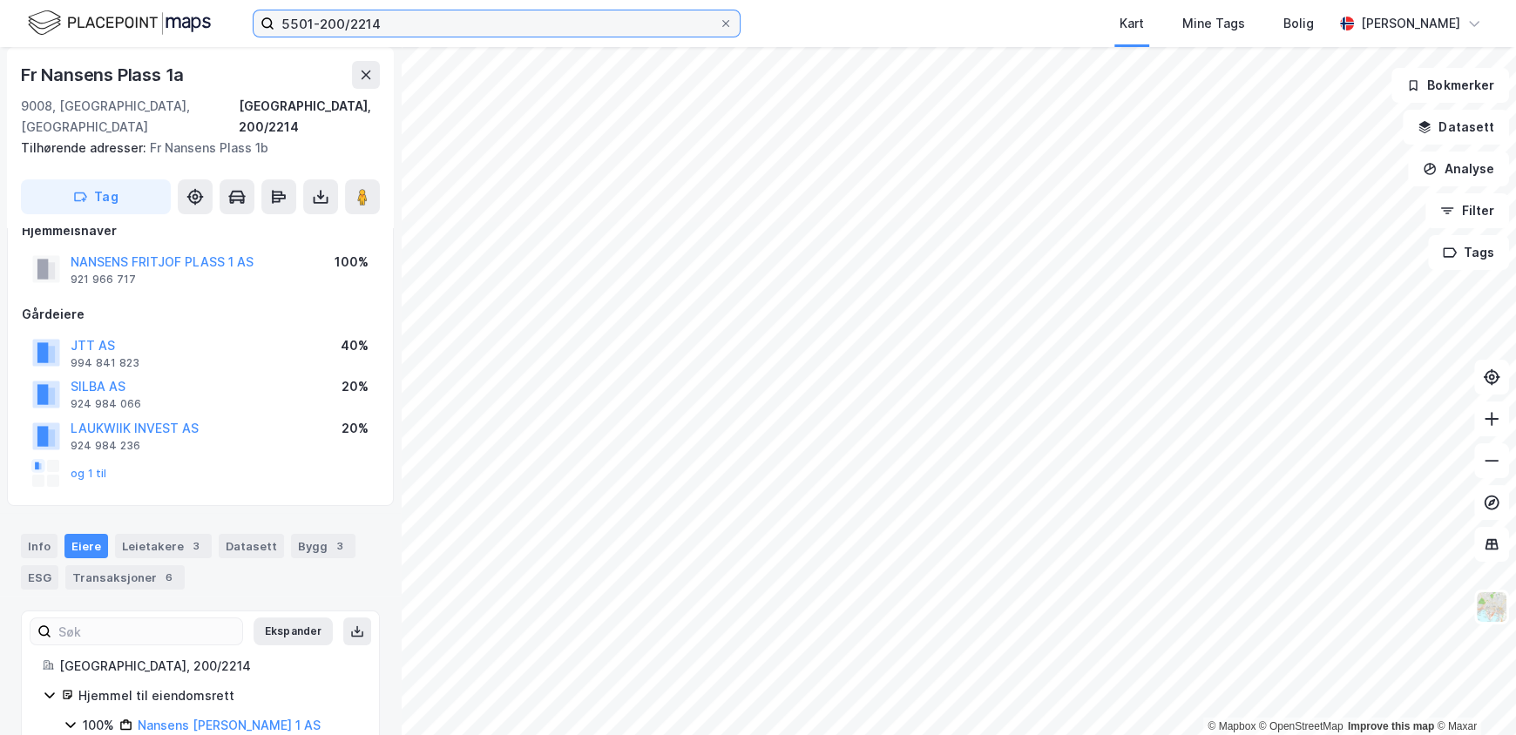
click at [410, 23] on input "5501-200/2214" at bounding box center [496, 23] width 444 height 26
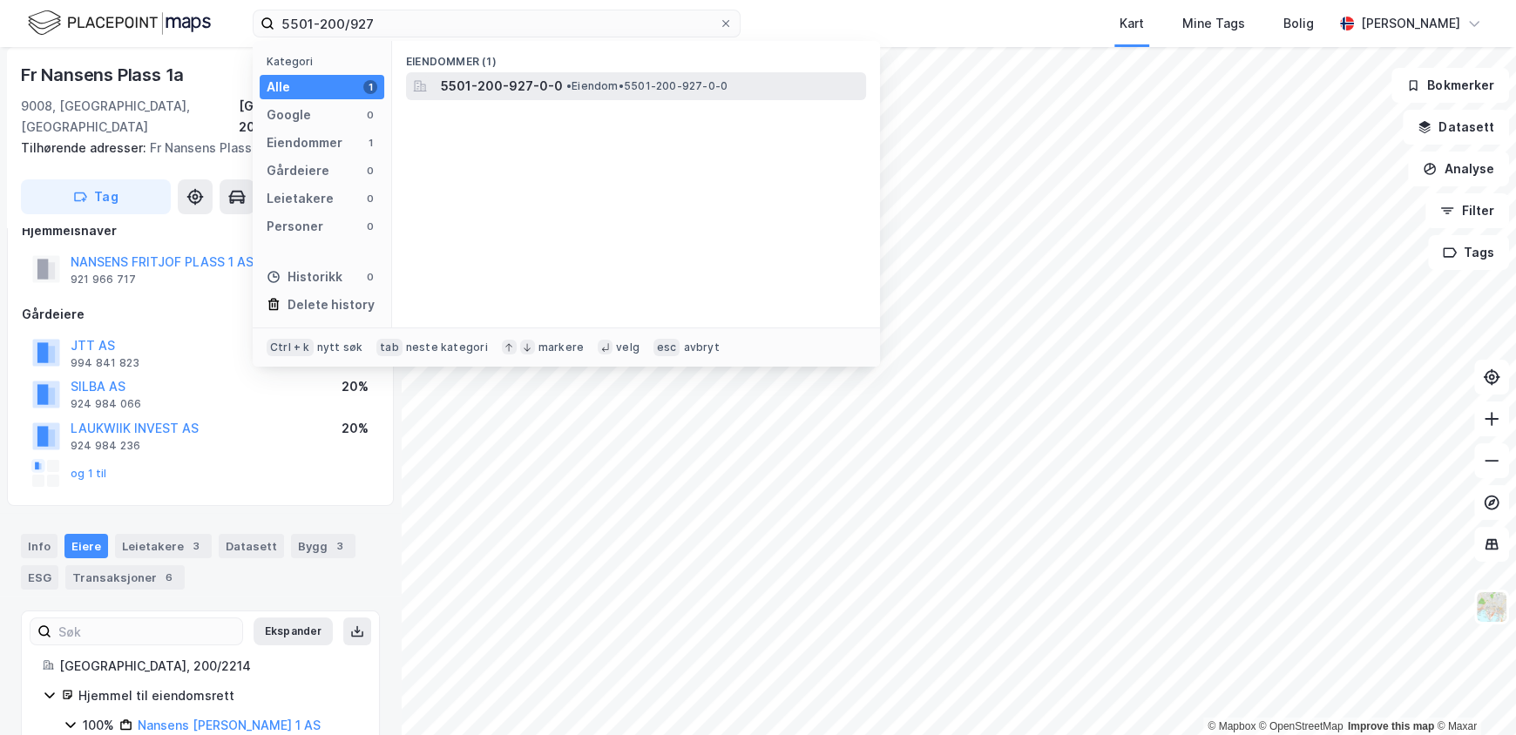
click at [513, 91] on span "5501-200-927-0-0" at bounding box center [502, 86] width 122 height 21
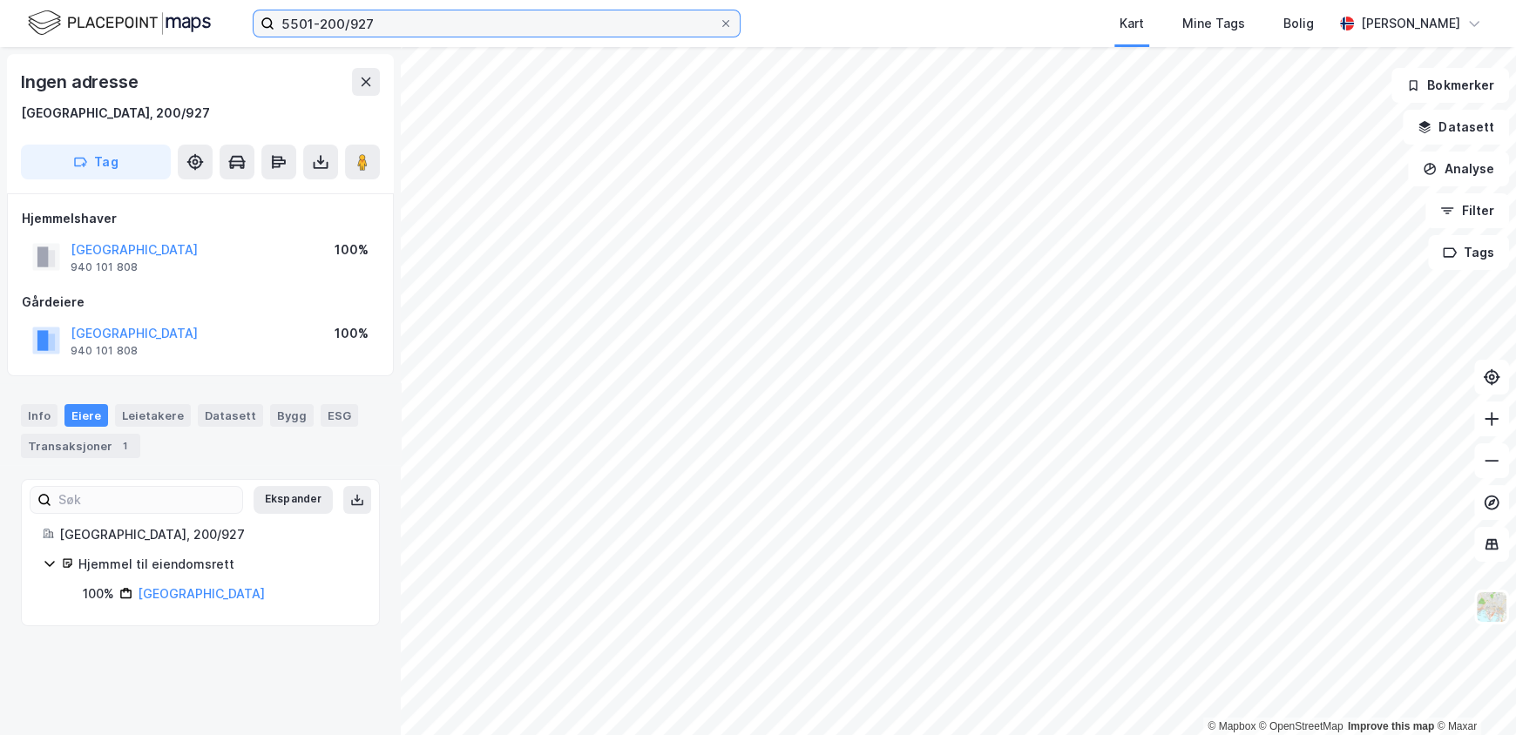
click at [540, 26] on input "5501-200/927" at bounding box center [496, 23] width 444 height 26
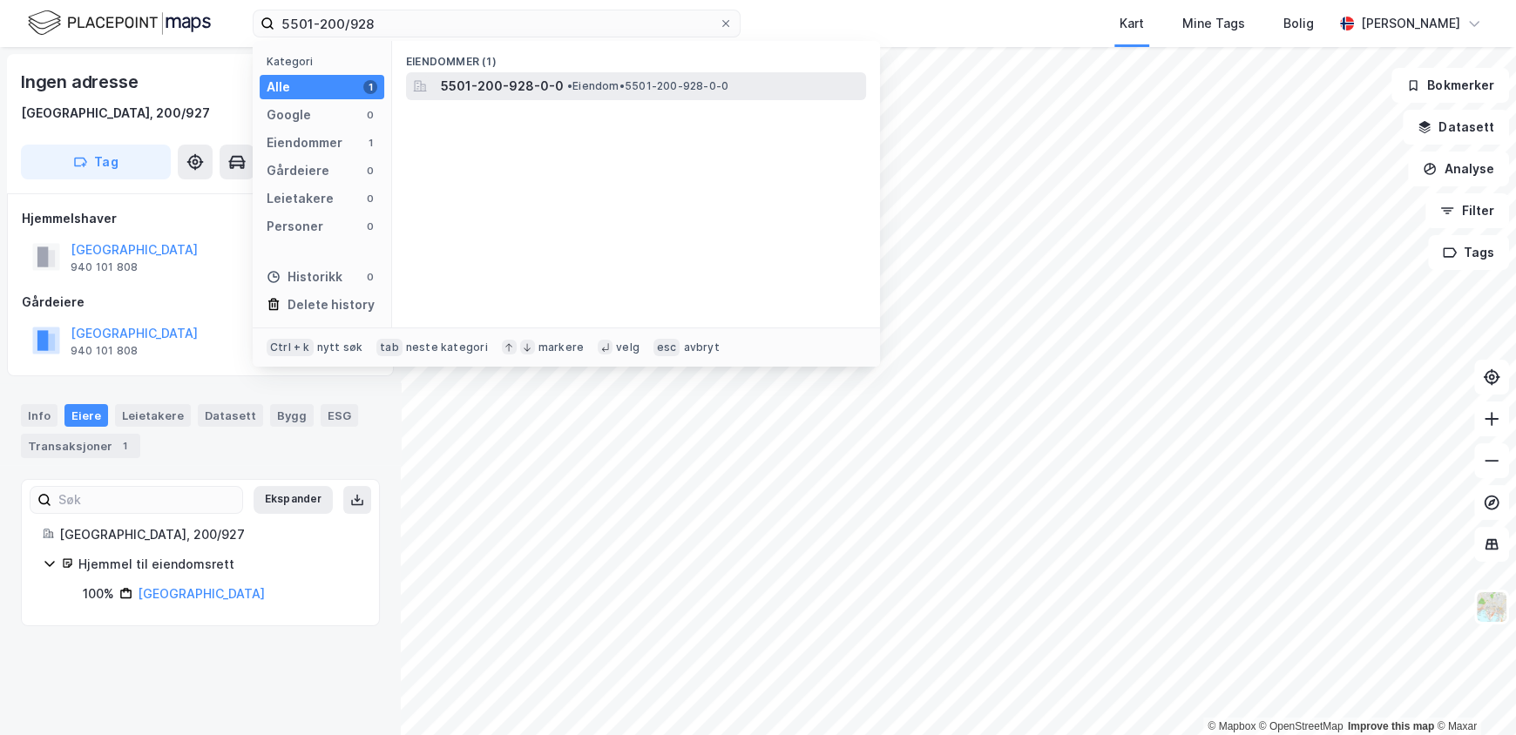
click at [581, 91] on span "• Eiendom • 5501-200-928-0-0" at bounding box center [647, 86] width 161 height 14
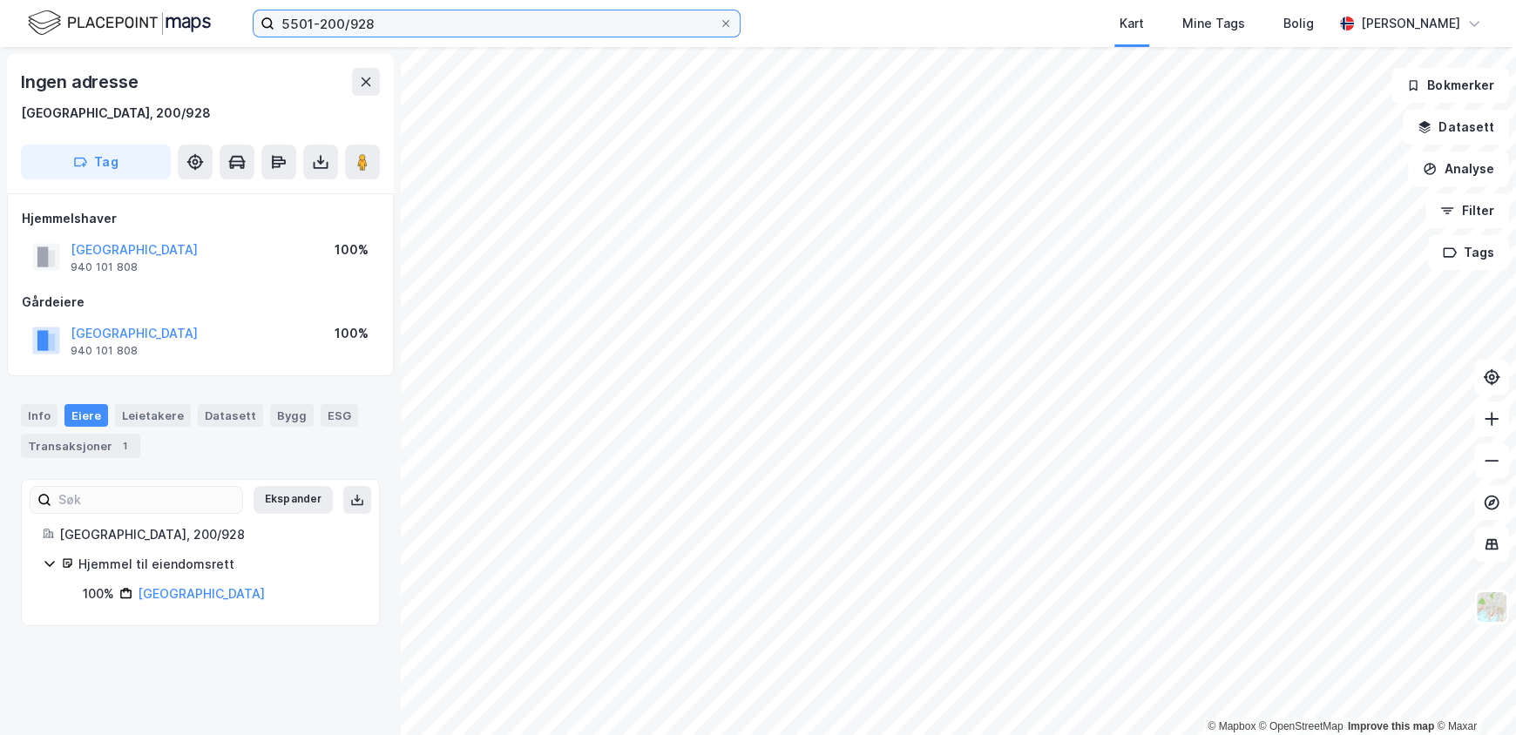
click at [418, 21] on input "5501-200/928" at bounding box center [496, 23] width 444 height 26
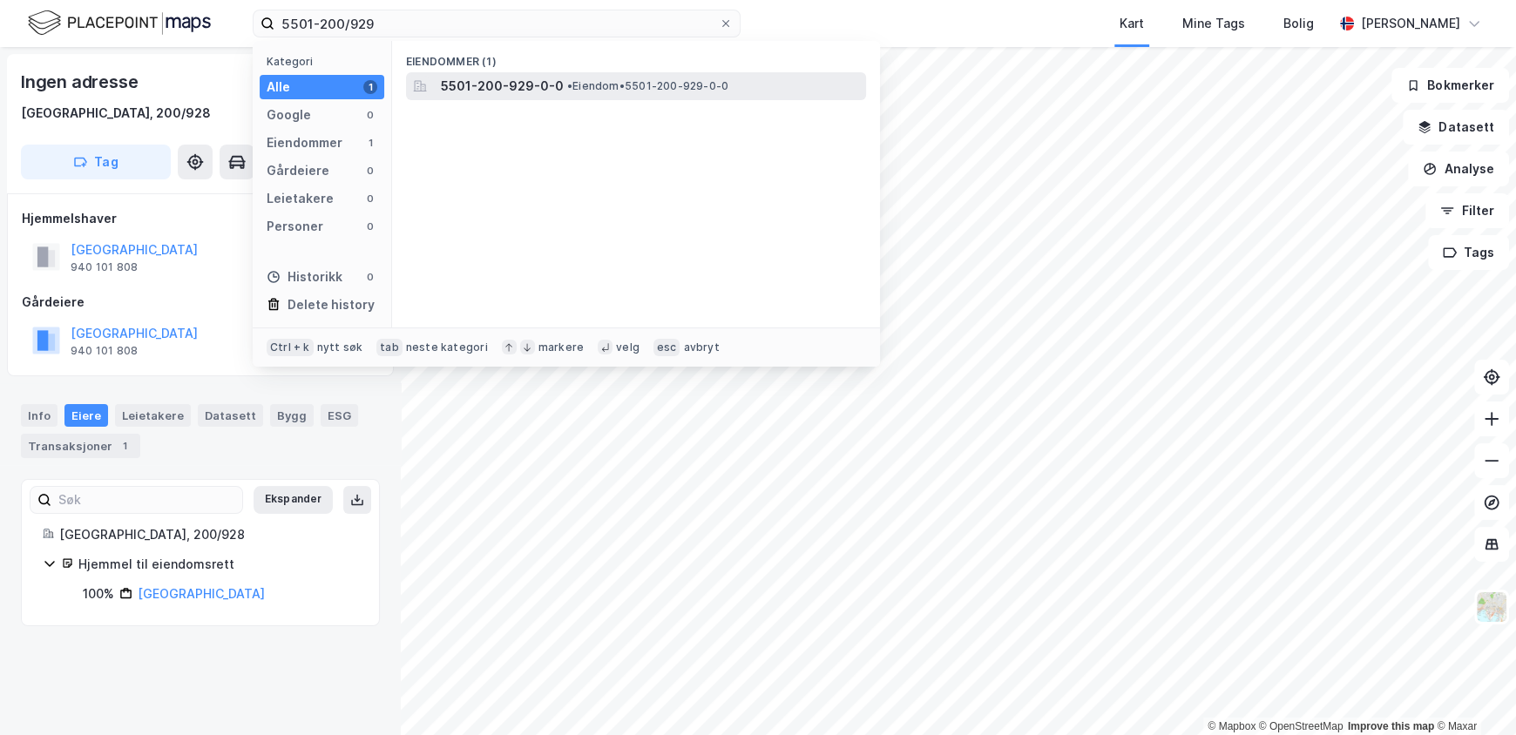
click at [544, 98] on div "5501-200-929-0-0 • Eiendom • 5501-200-929-0-0" at bounding box center [636, 86] width 460 height 28
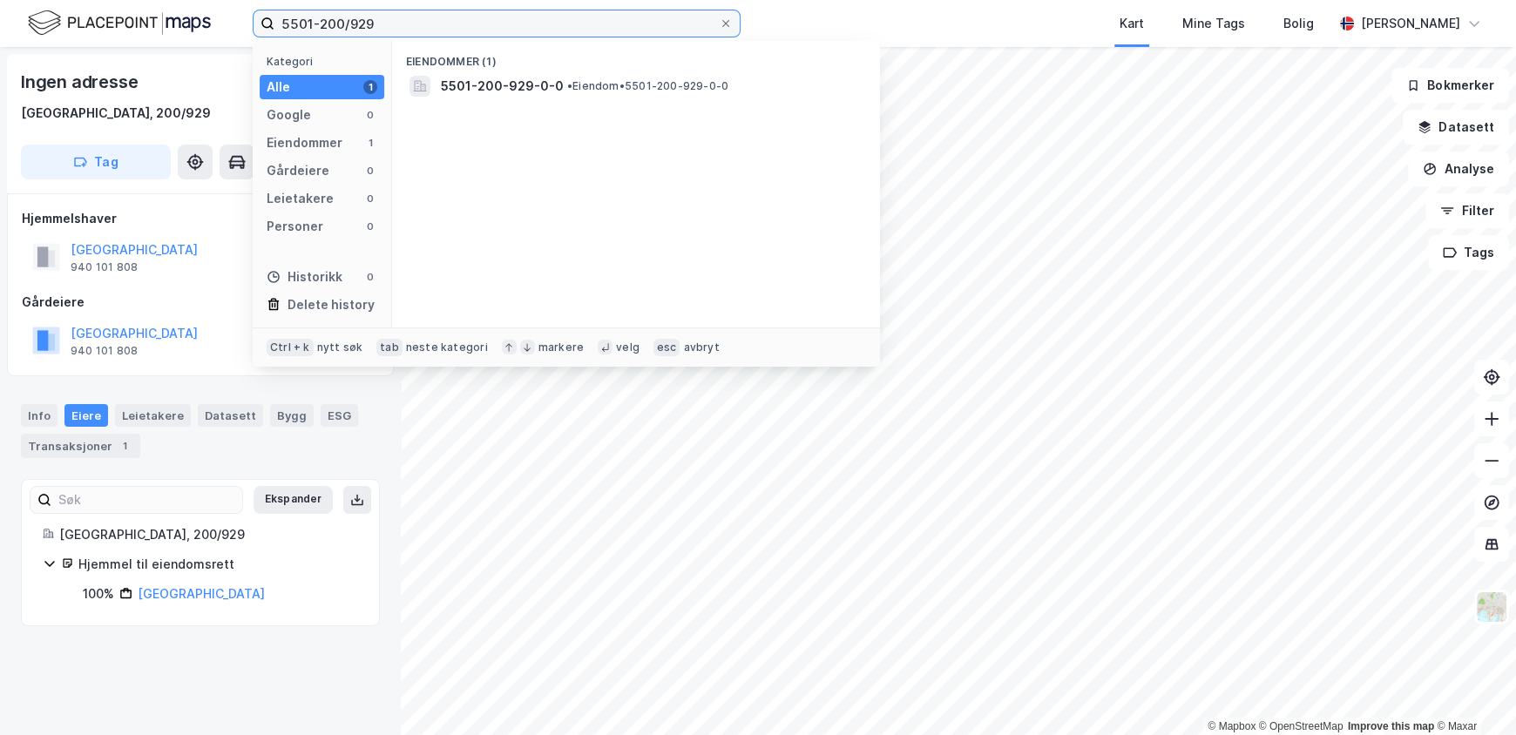
click at [437, 33] on input "5501-200/929" at bounding box center [496, 23] width 444 height 26
type input "5501-200/2414"
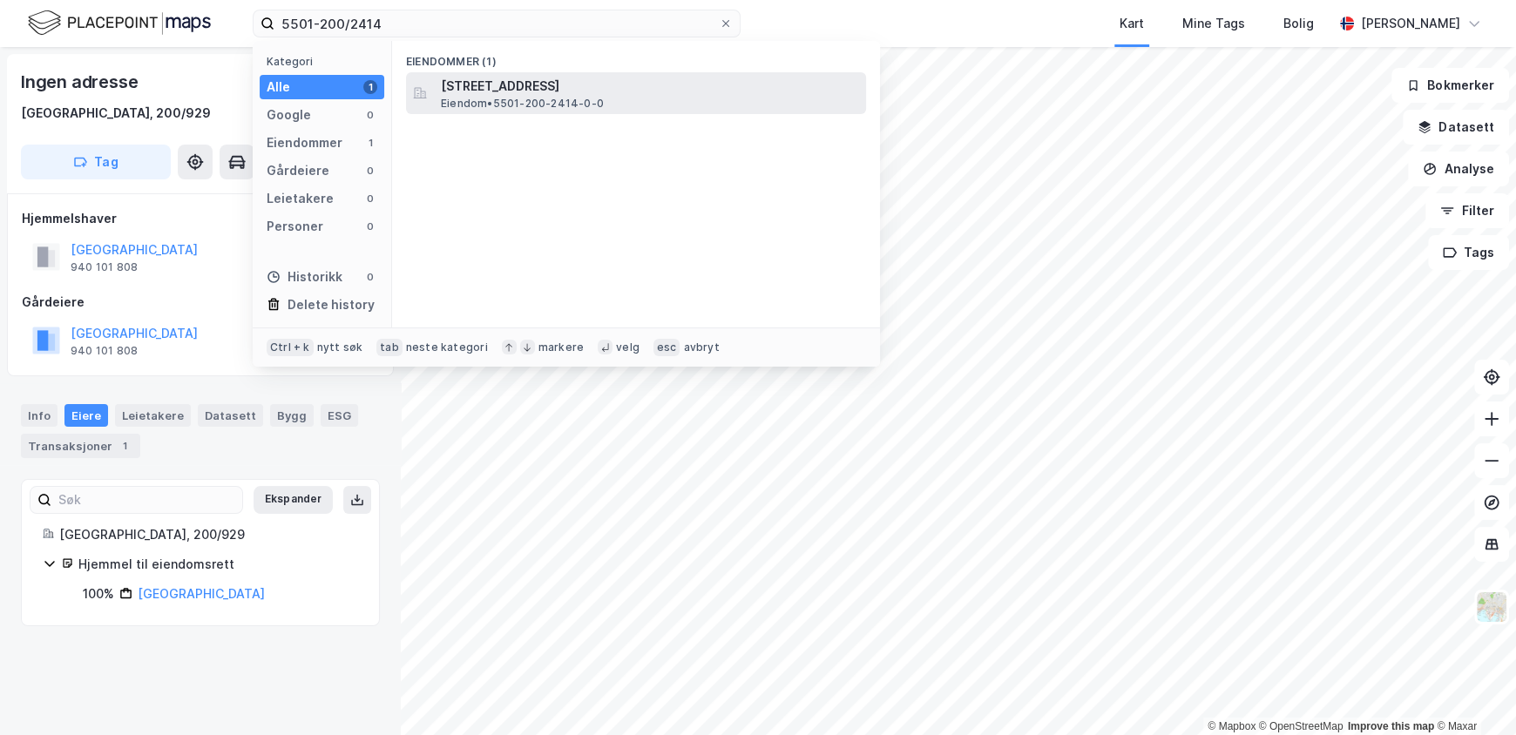
click at [728, 100] on div "[STREET_ADDRESS] Eiendom • 5501-200-2414-0-0" at bounding box center [652, 93] width 422 height 35
